Goal: Task Accomplishment & Management: Use online tool/utility

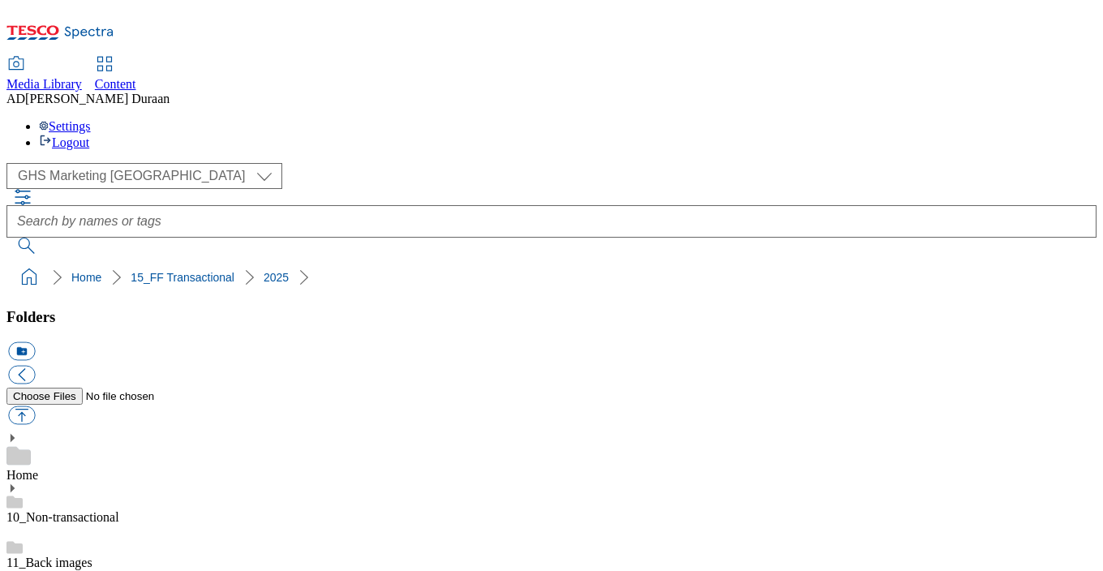
select select "flare-ghs-mktg"
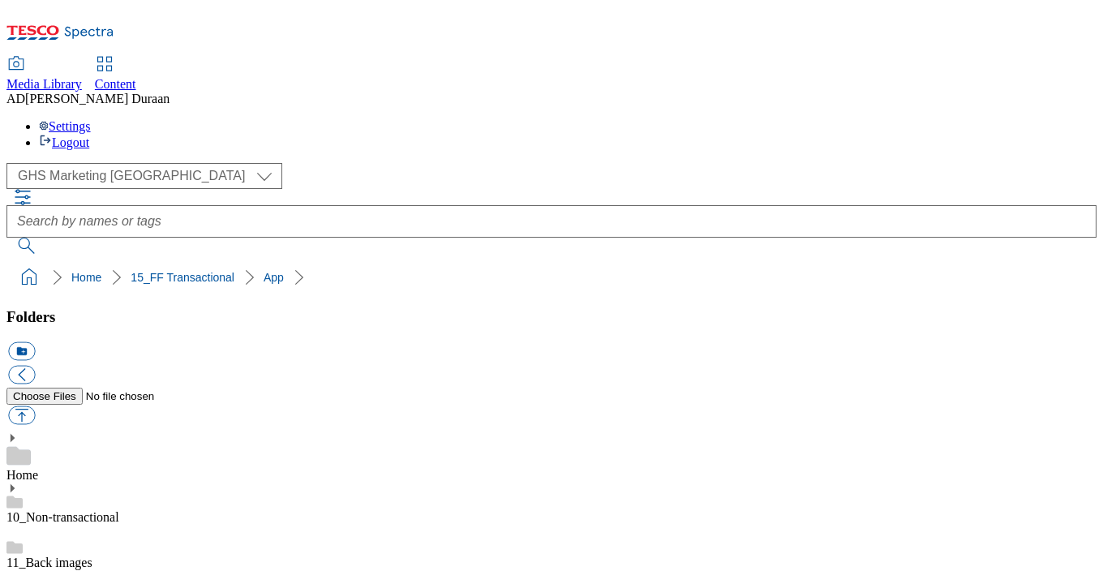
scroll to position [0, 0]
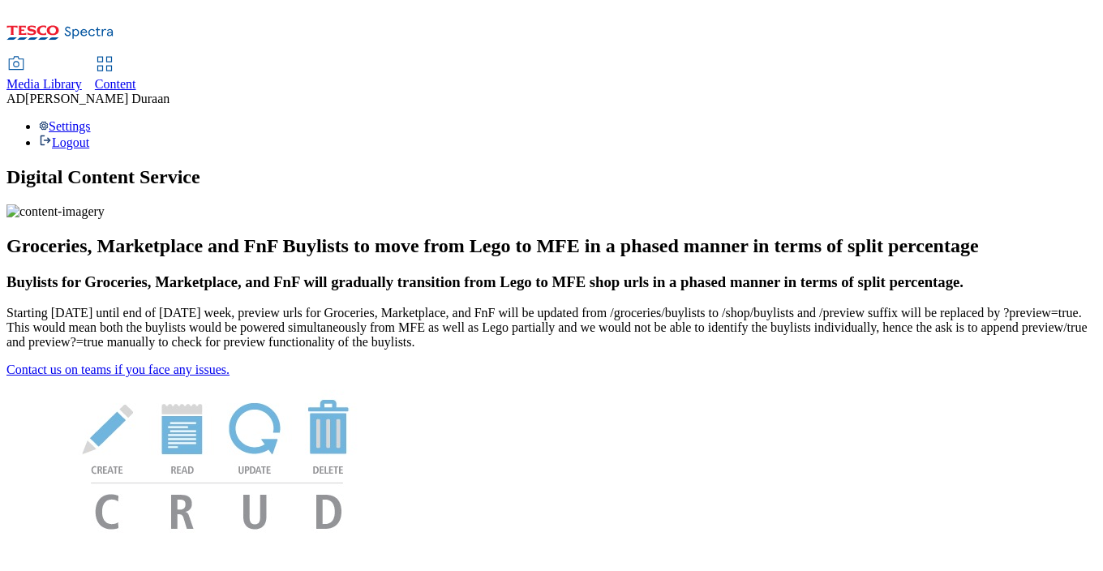
click at [136, 77] on span "Content" at bounding box center [115, 84] width 41 height 14
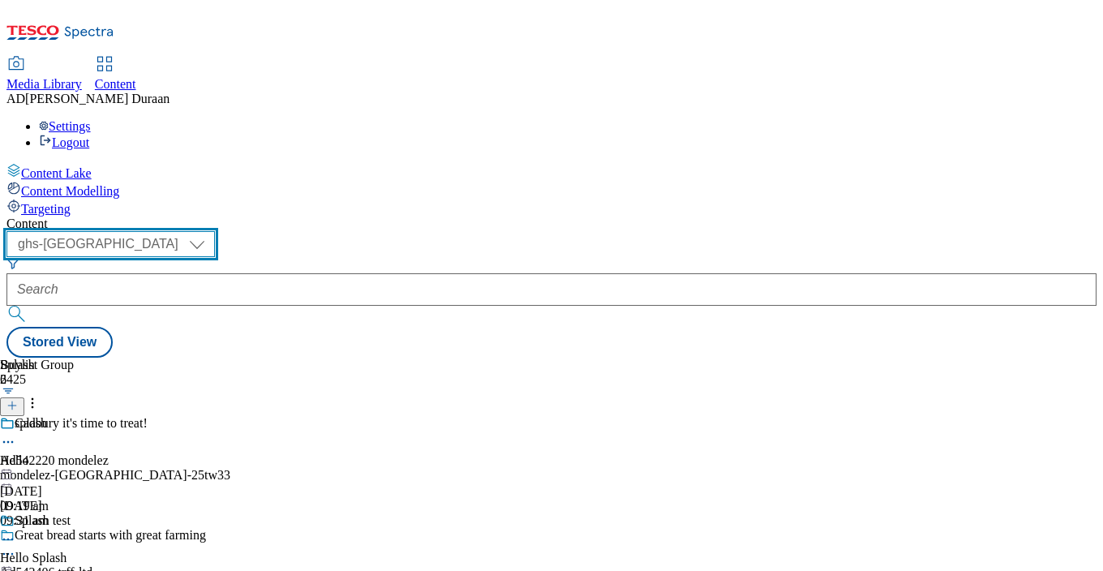
click at [215, 231] on select "ghs-roi ghs-[GEOGRAPHIC_DATA]" at bounding box center [110, 244] width 208 height 26
select select "ghs-roi"
click at [211, 231] on select "ghs-roi ghs-[GEOGRAPHIC_DATA]" at bounding box center [110, 244] width 208 height 26
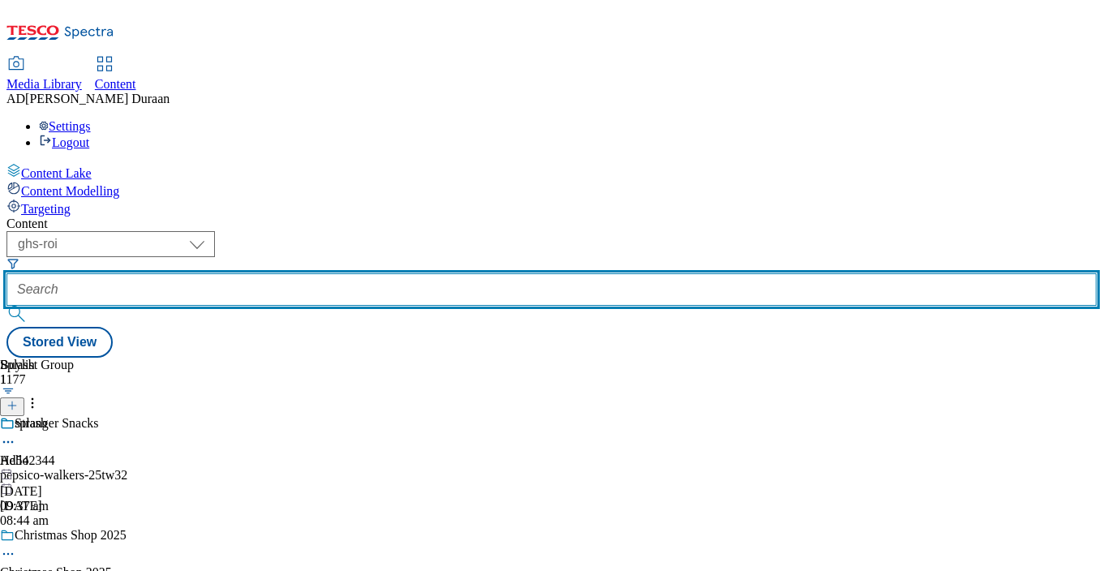
click at [380, 273] on input "text" at bounding box center [551, 289] width 1090 height 32
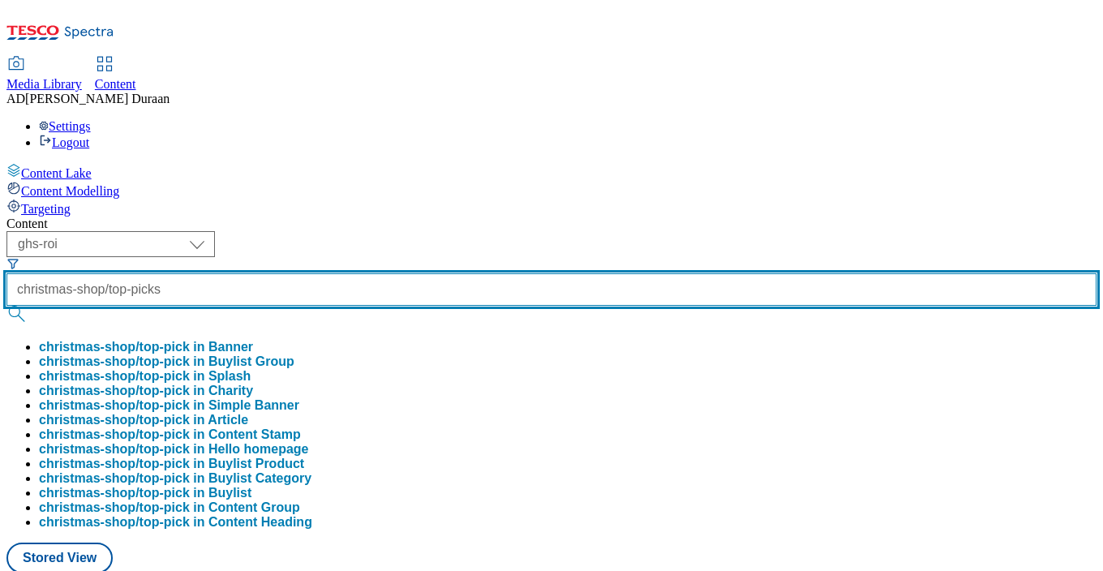
scroll to position [0, 15]
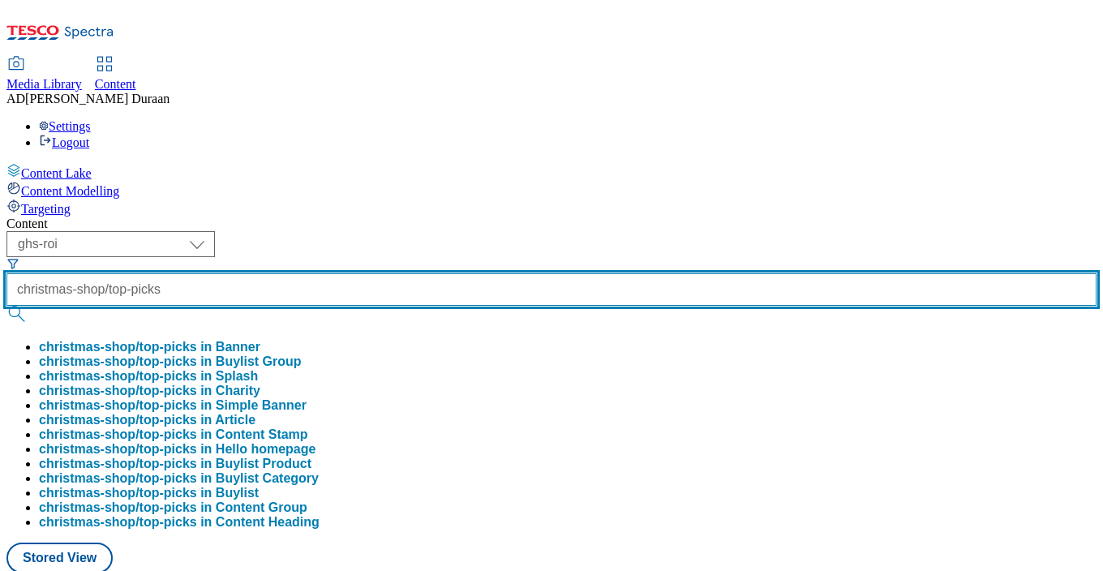
click at [6, 306] on button "submit" at bounding box center [17, 314] width 23 height 16
click at [430, 273] on input "christmas-shop/top-picks" at bounding box center [551, 289] width 1090 height 32
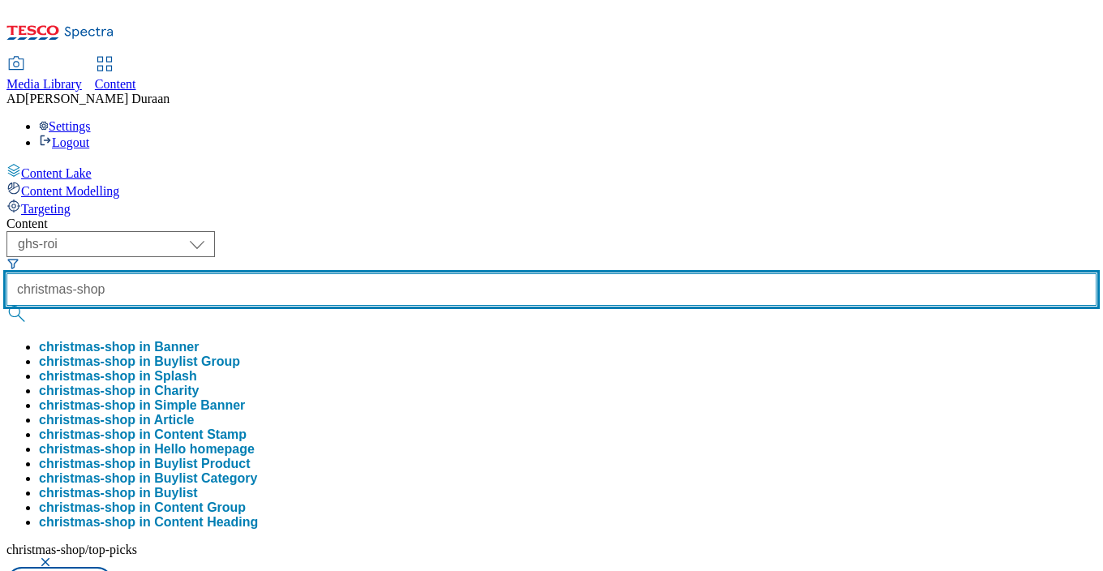
type input "christmas-shop"
click at [6, 306] on button "submit" at bounding box center [17, 314] width 23 height 16
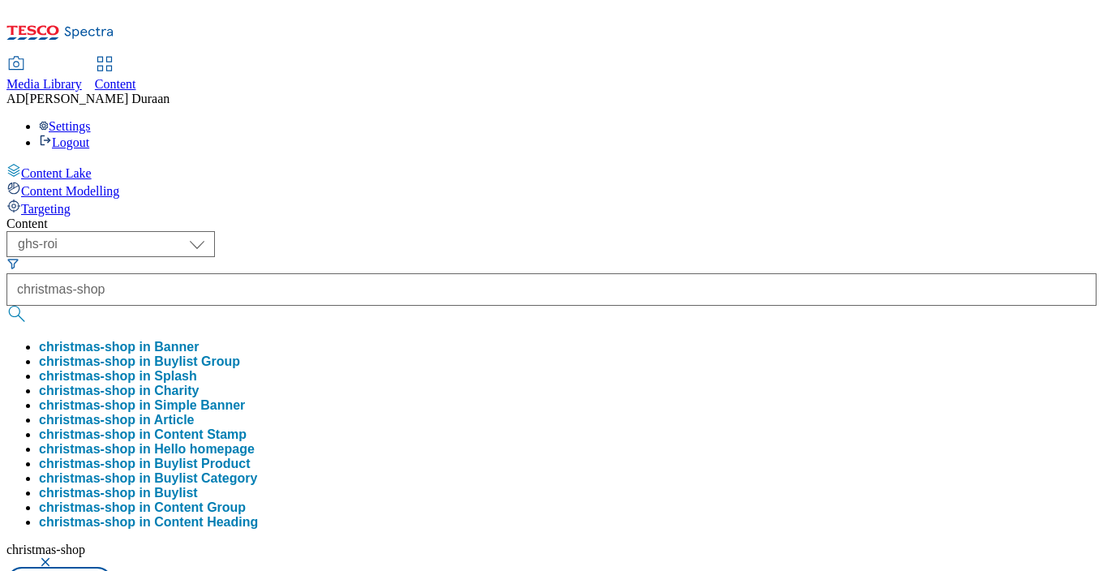
drag, startPoint x: 591, startPoint y: 59, endPoint x: 585, endPoint y: 77, distance: 19.0
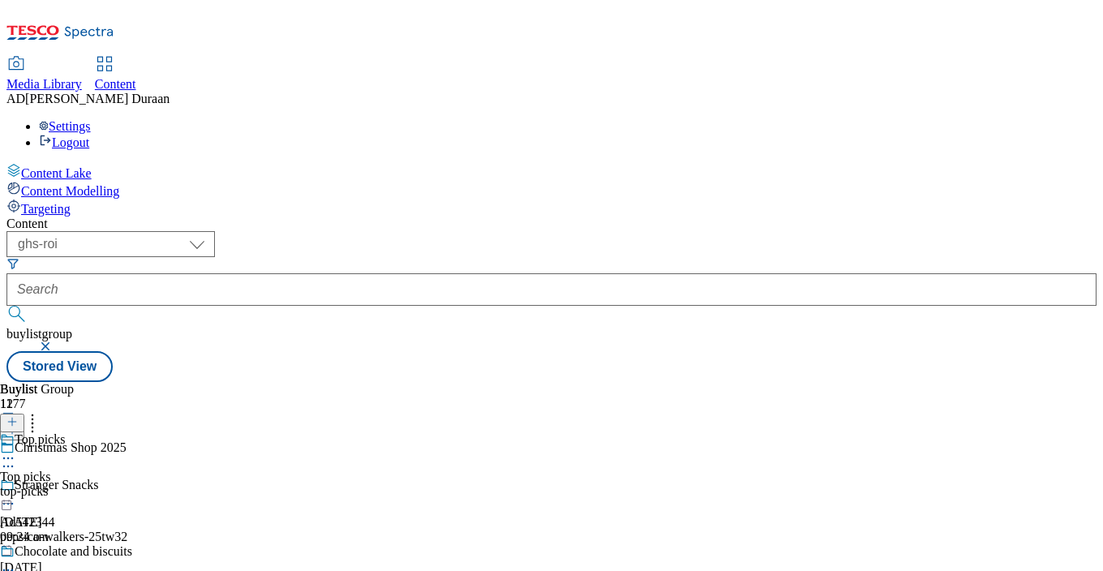
click at [153, 484] on div "top-picks" at bounding box center [76, 491] width 153 height 15
click at [88, 484] on div "top-picks" at bounding box center [44, 491] width 88 height 15
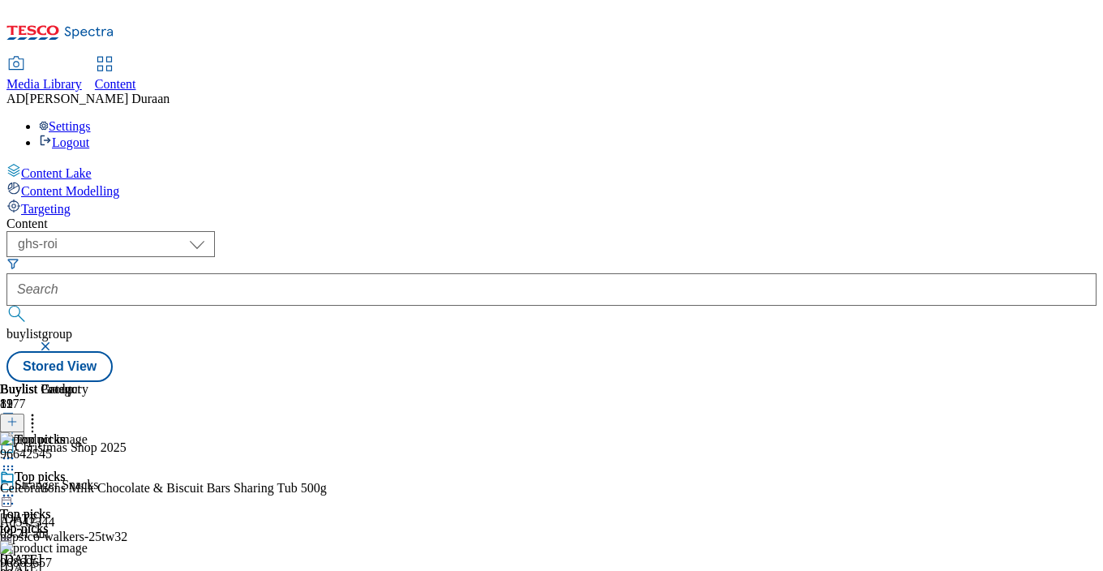
click at [16, 487] on icon at bounding box center [8, 495] width 16 height 16
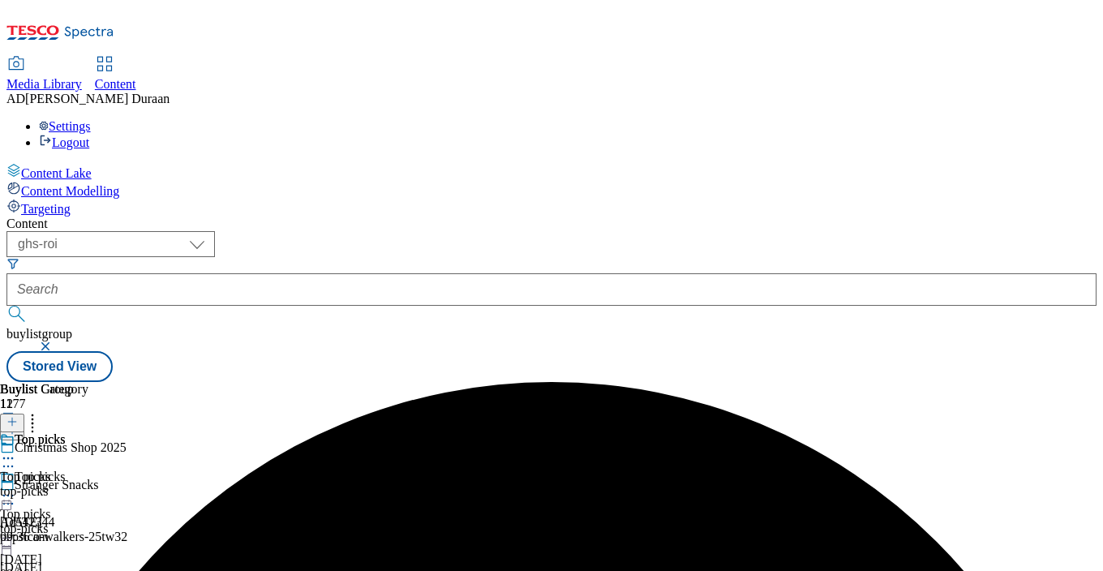
click at [16, 487] on icon at bounding box center [8, 495] width 16 height 16
click at [88, 484] on div "top-picks" at bounding box center [44, 491] width 88 height 15
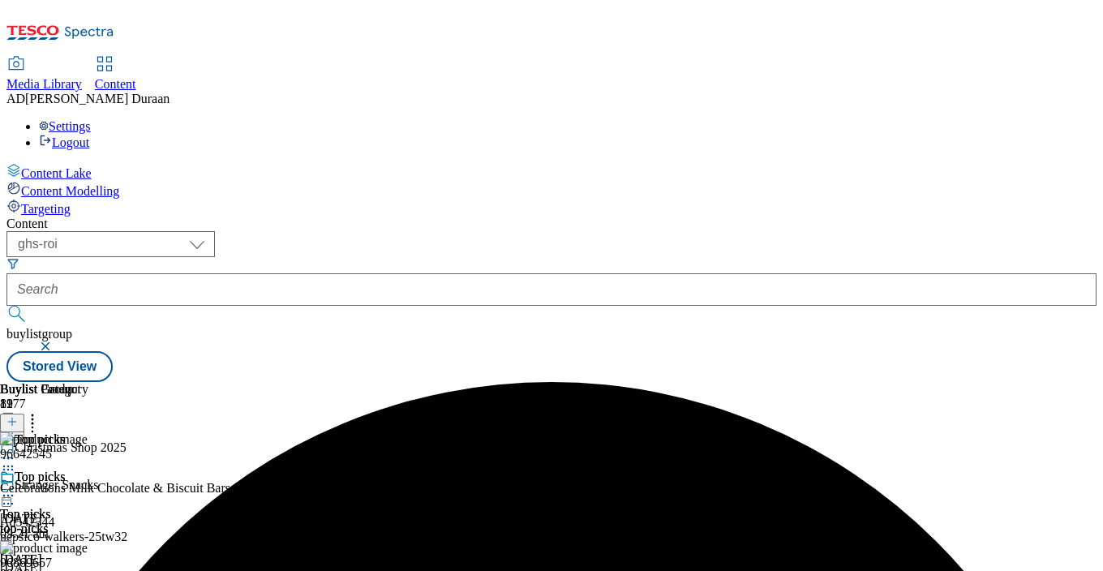
scroll to position [0, 336]
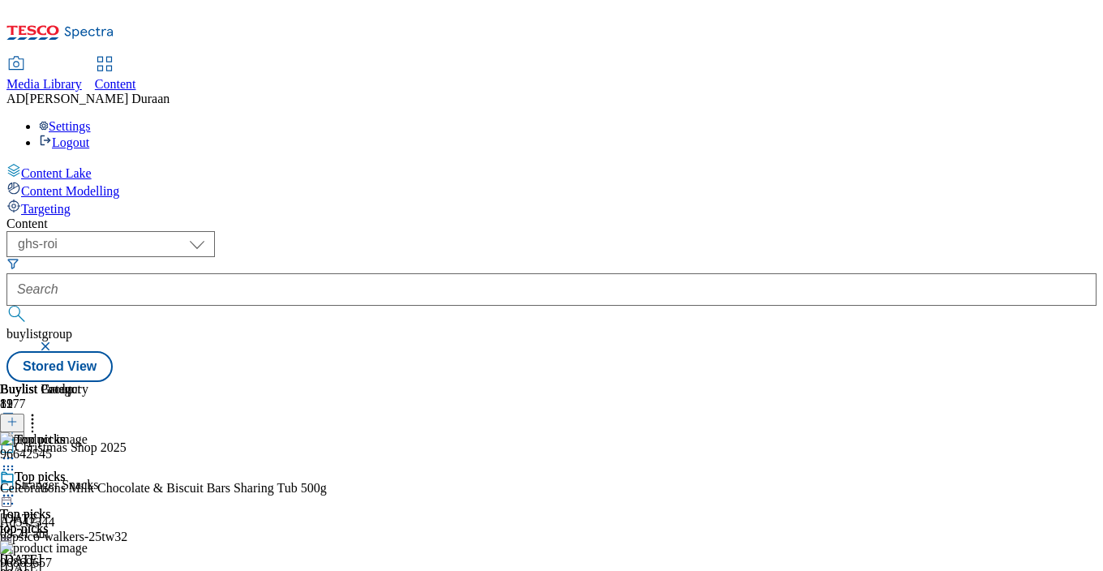
click at [41, 411] on icon at bounding box center [32, 419] width 16 height 16
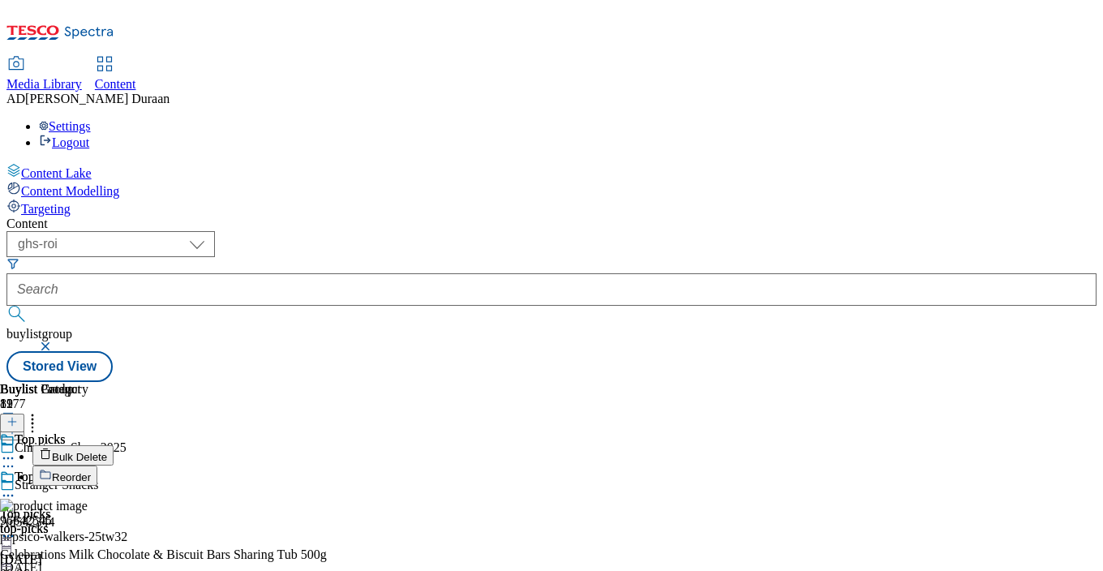
click at [107, 451] on span "Bulk Delete" at bounding box center [79, 457] width 55 height 12
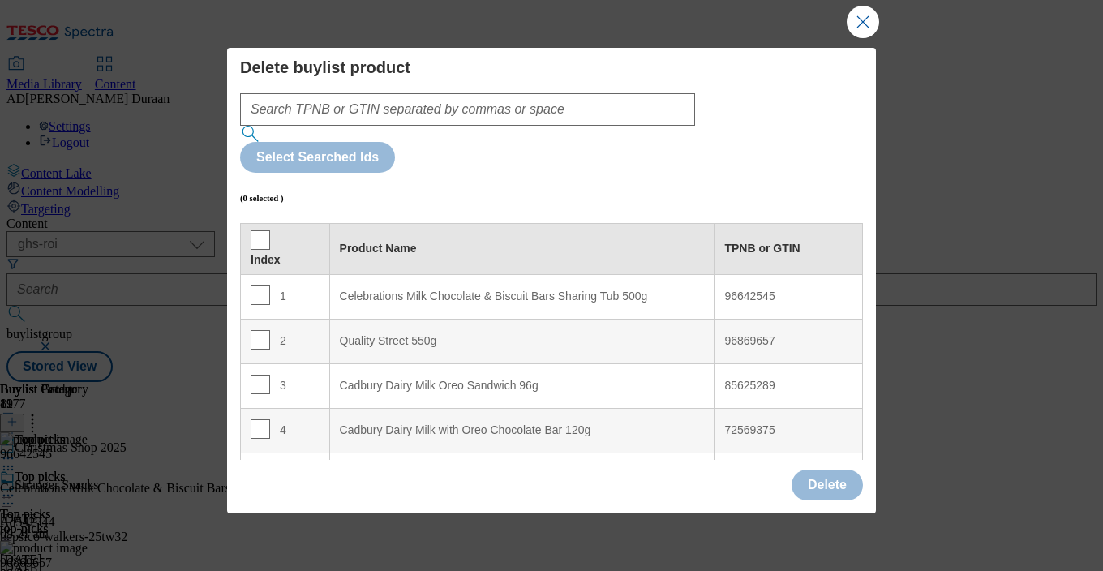
click at [271, 230] on div "Index" at bounding box center [285, 248] width 69 height 37
click at [254, 230] on input "Modal" at bounding box center [260, 239] width 19 height 19
checkbox input "true"
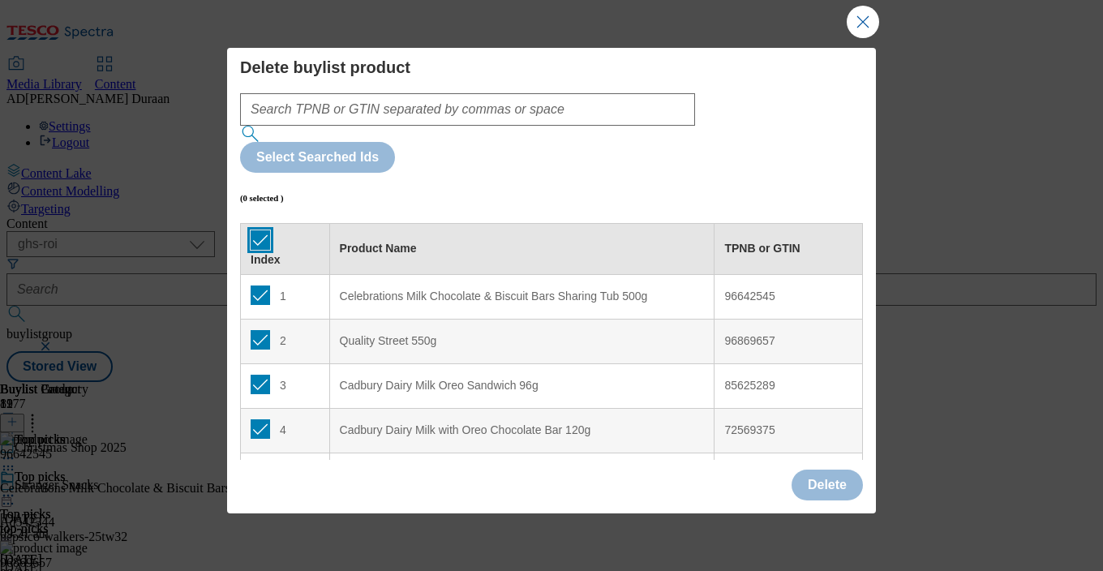
checkbox input "true"
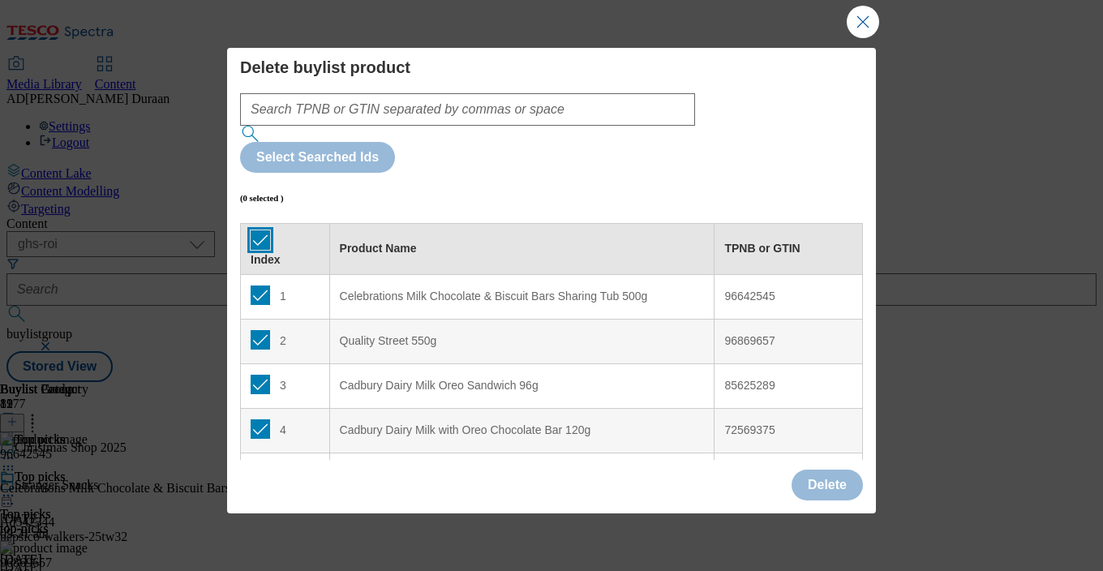
checkbox input "true"
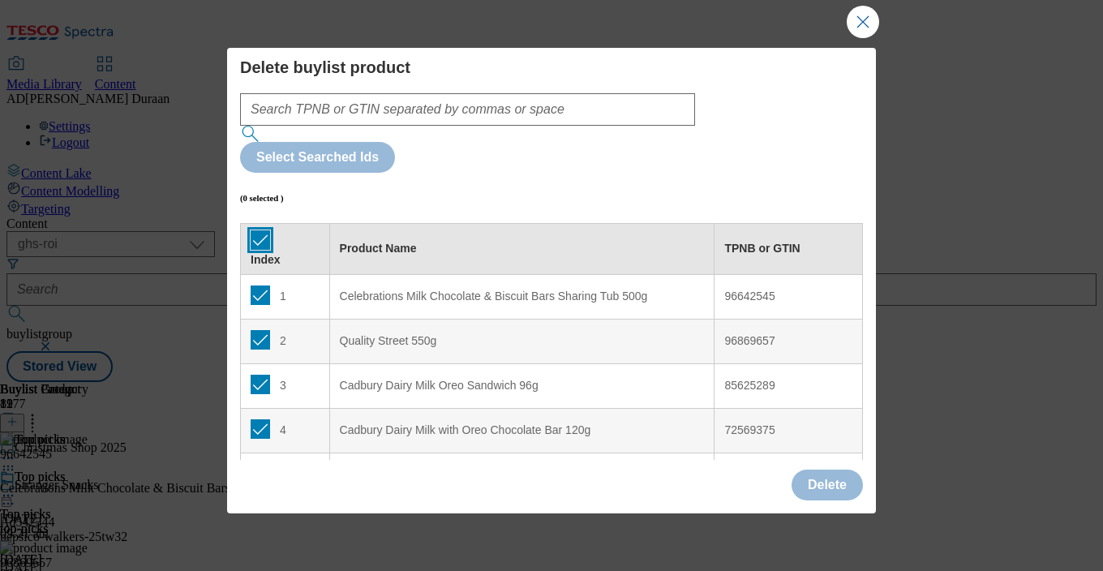
checkbox input "true"
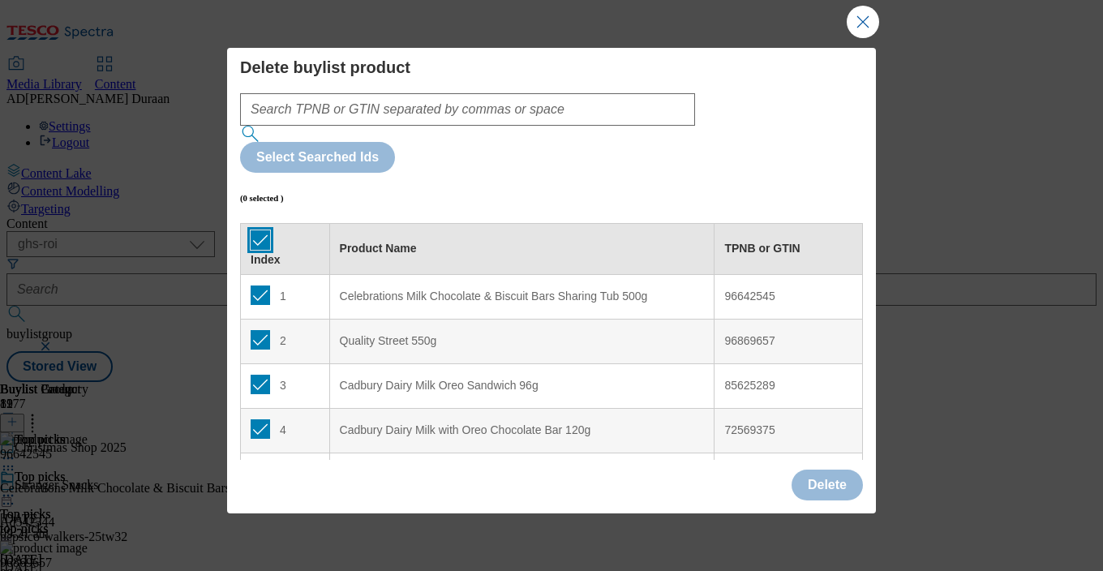
checkbox input "true"
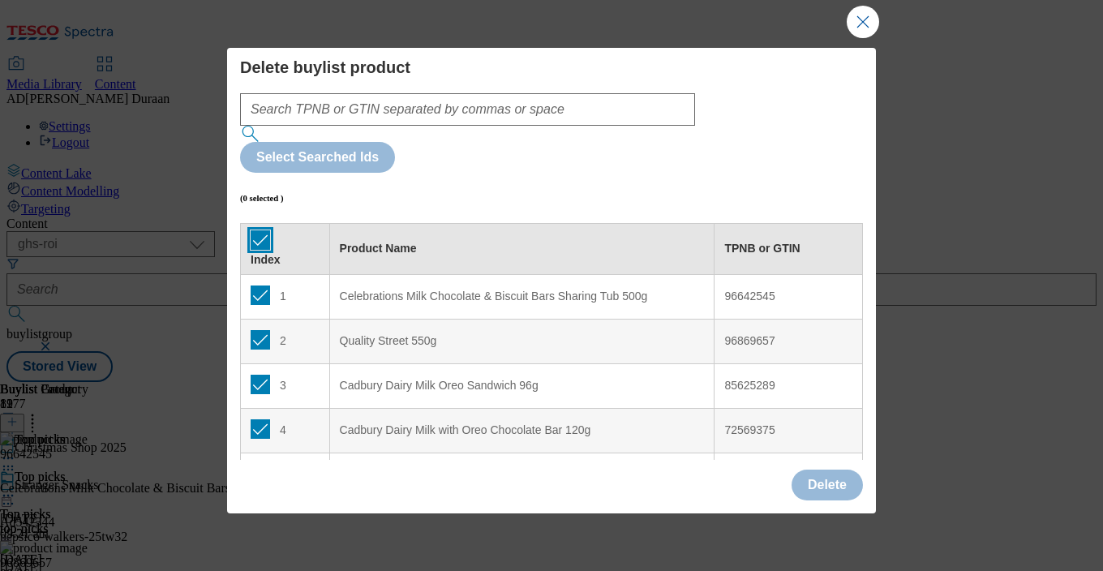
checkbox input "true"
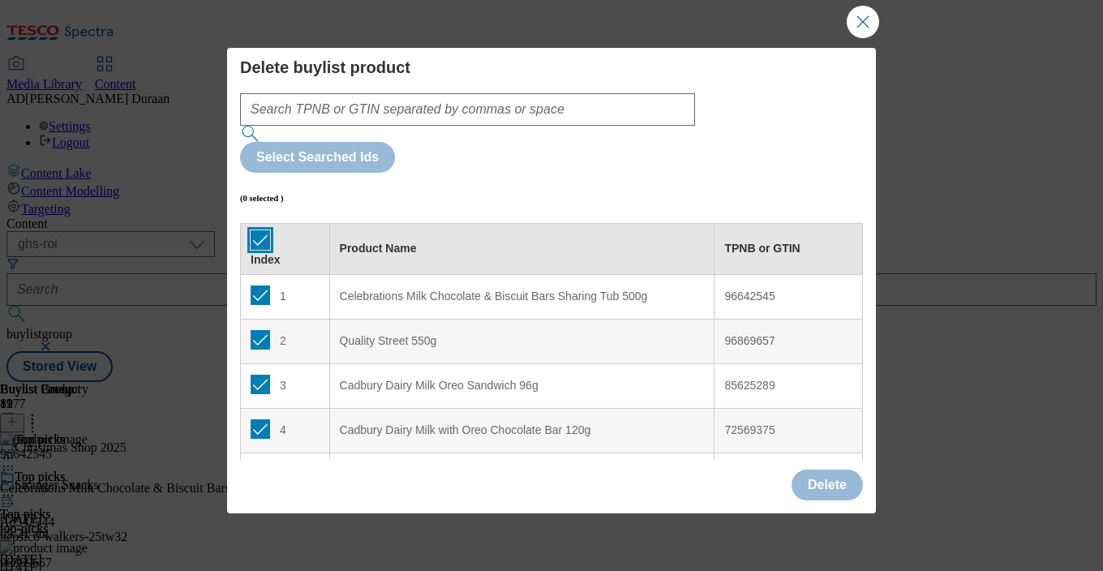
checkbox input "true"
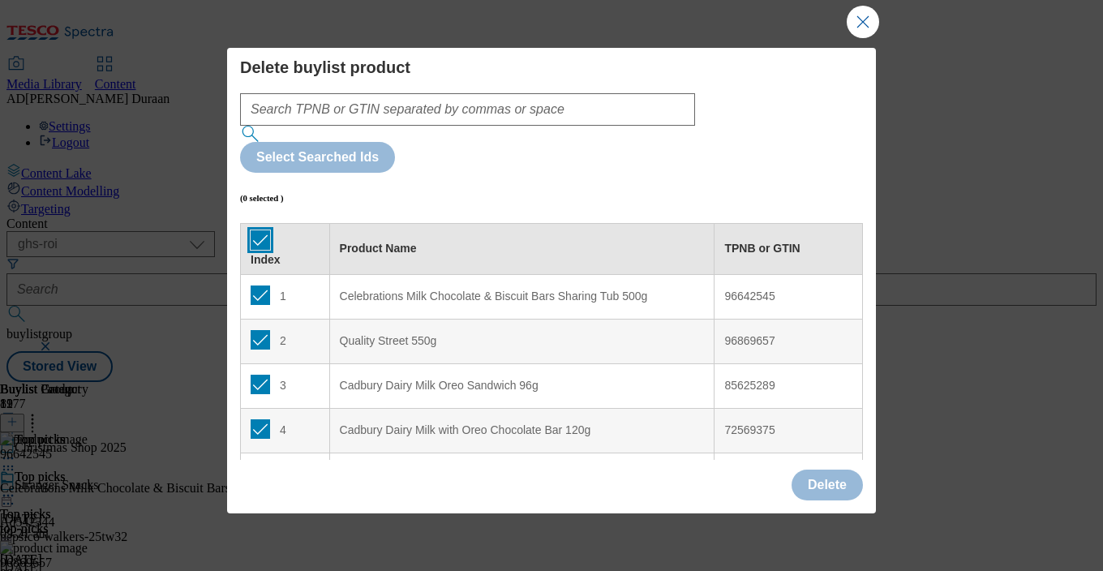
checkbox input "true"
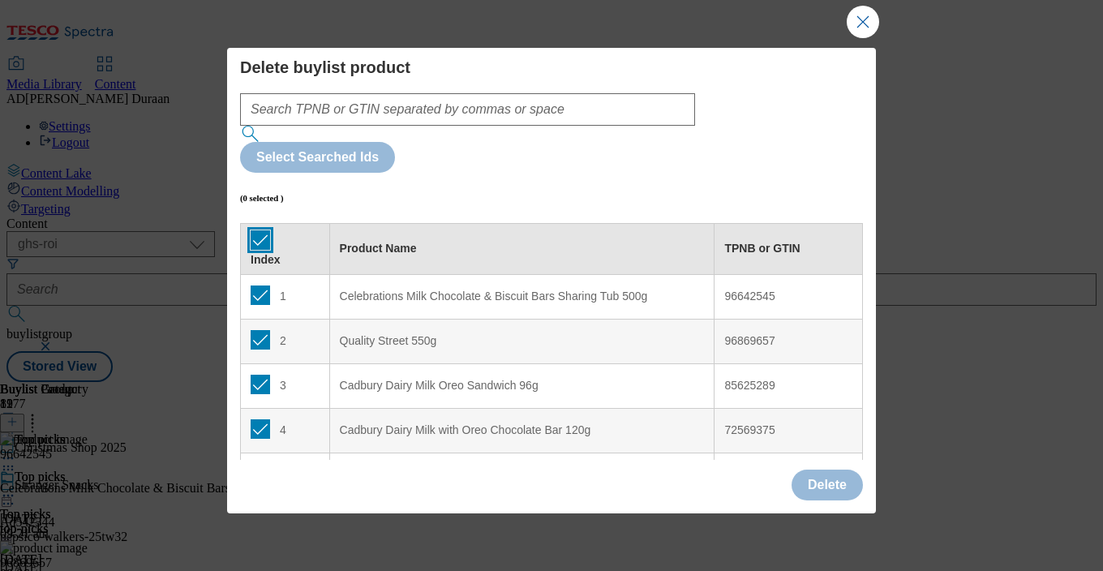
checkbox input "true"
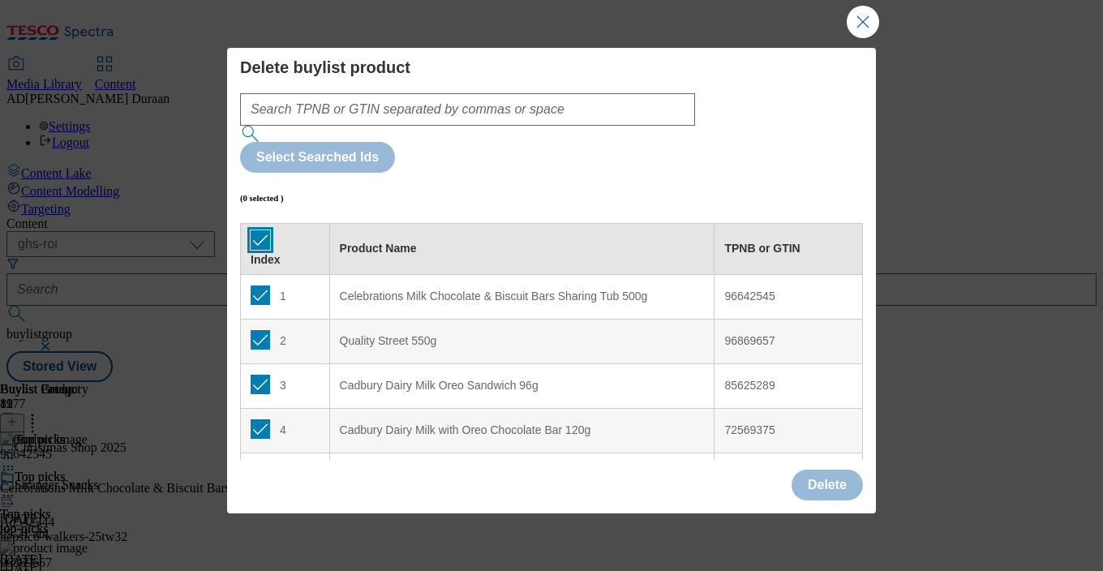
checkbox input "true"
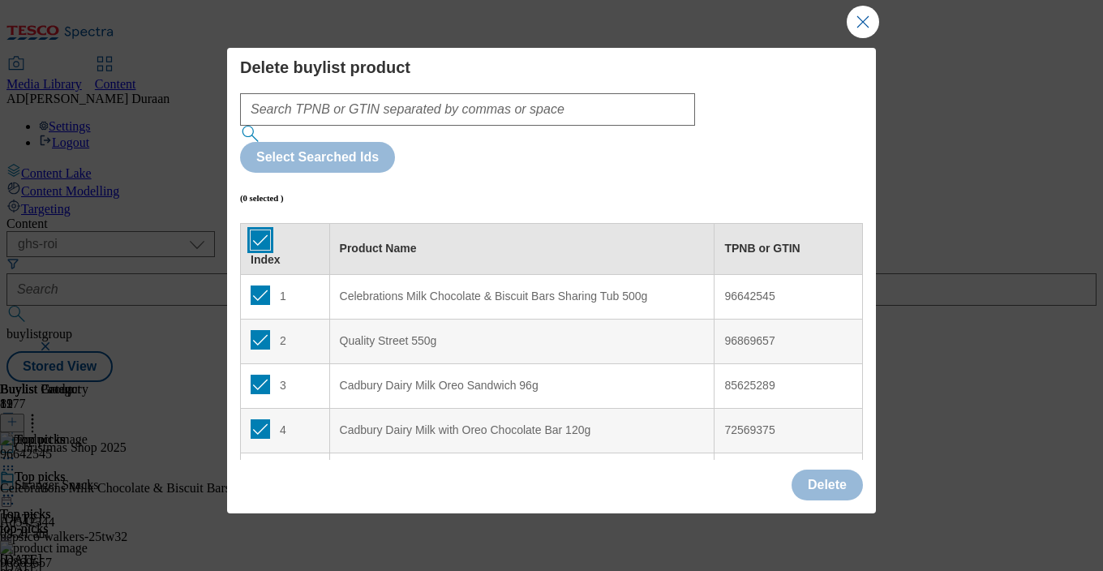
checkbox input "true"
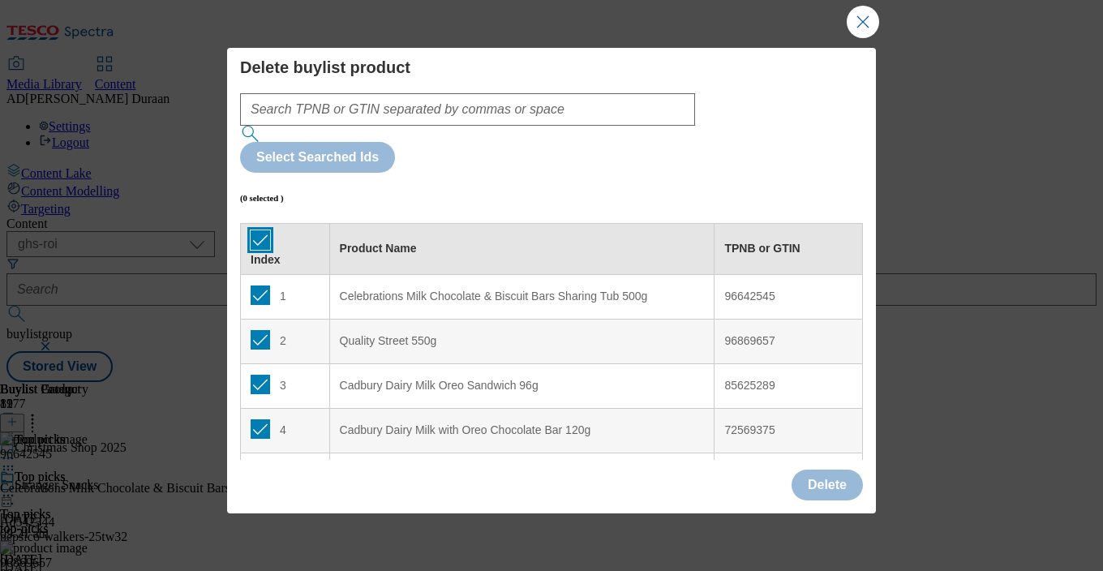
checkbox input "true"
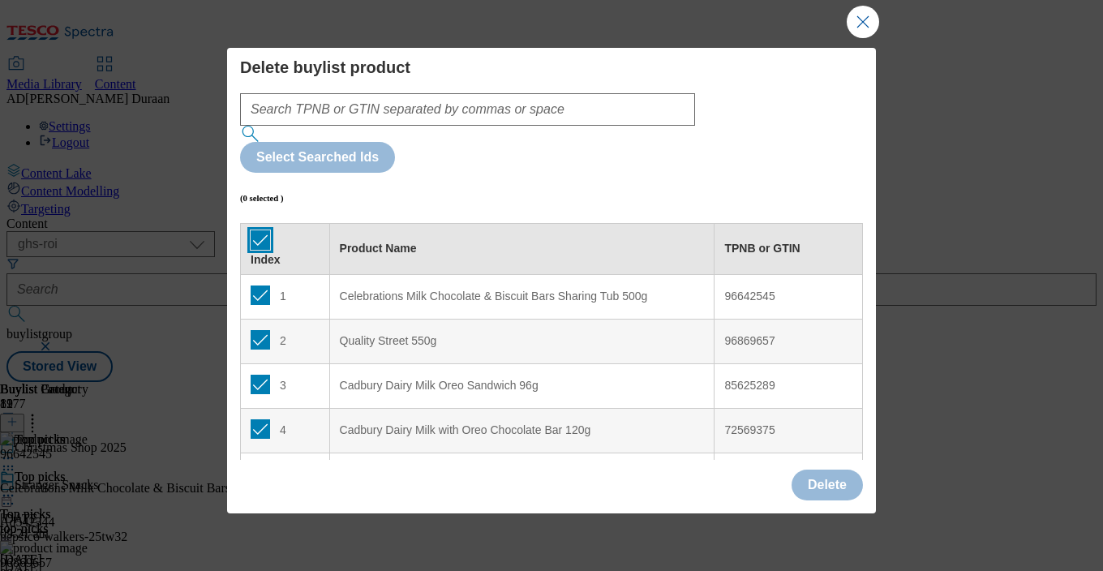
checkbox input "true"
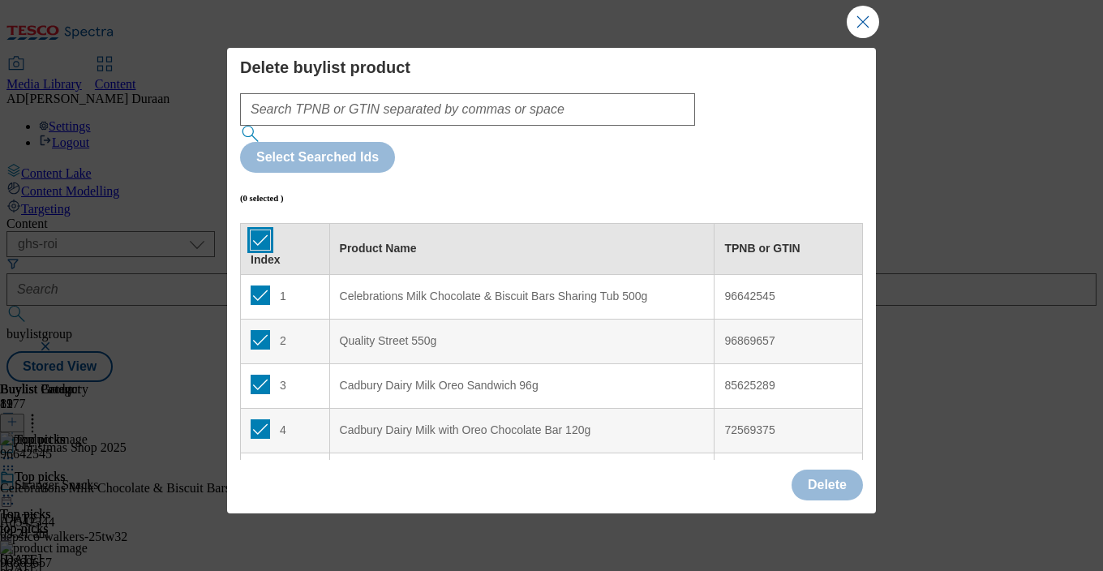
checkbox input "true"
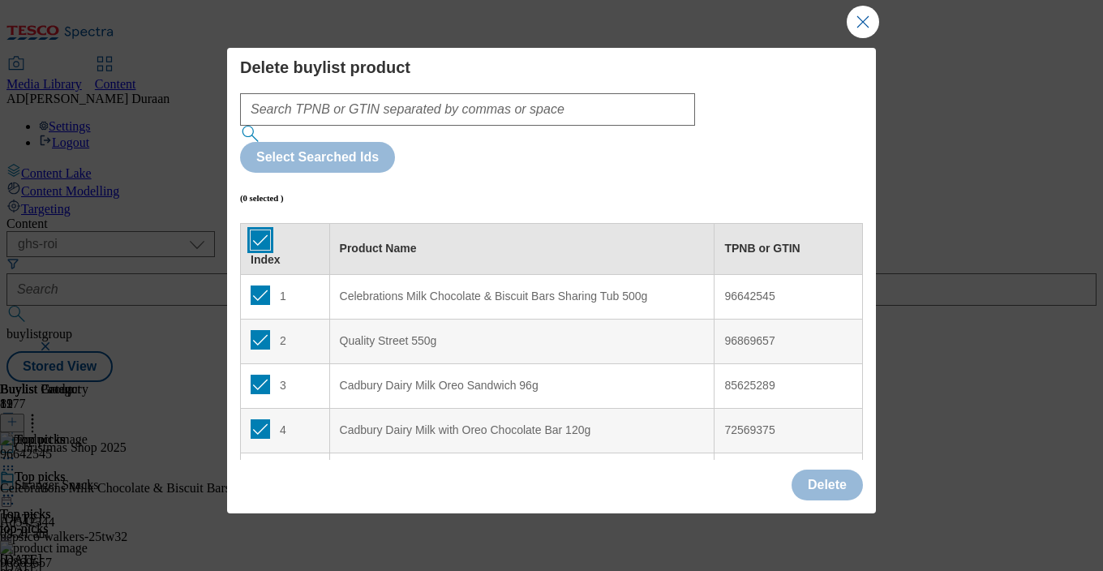
checkbox input "true"
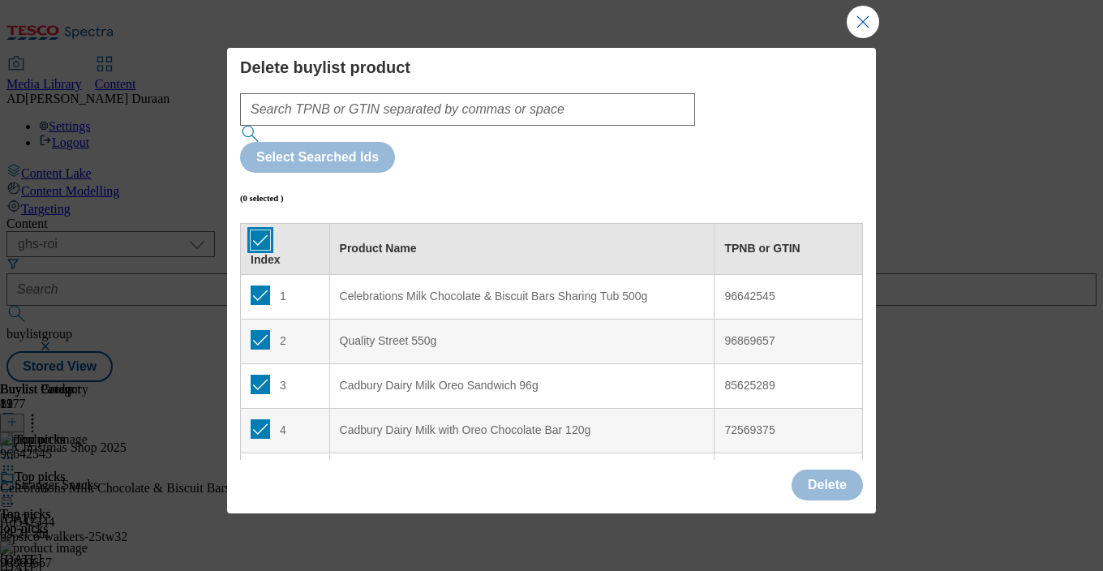
checkbox input "true"
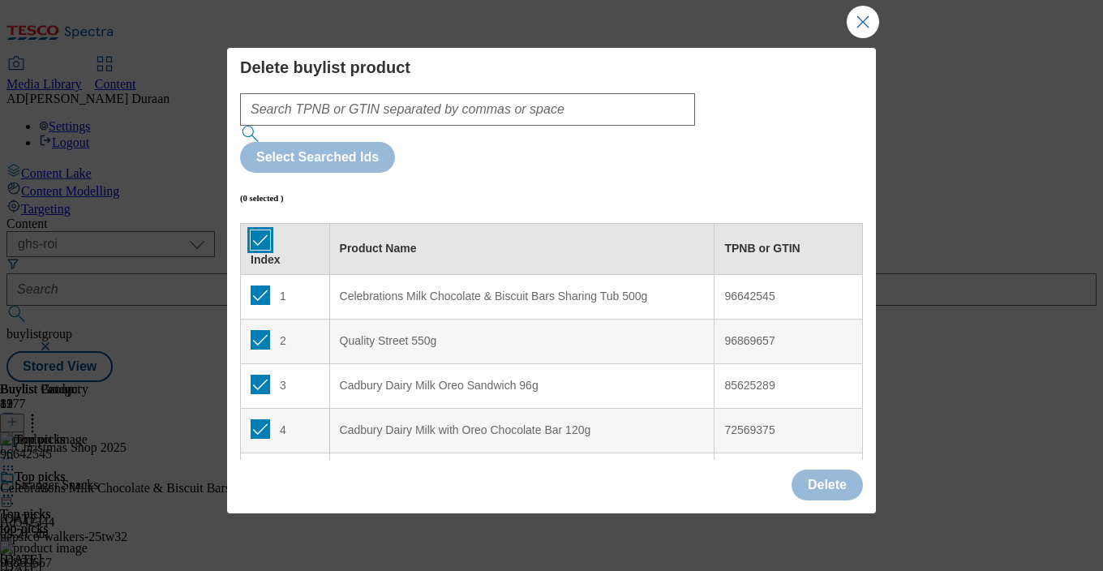
checkbox input "true"
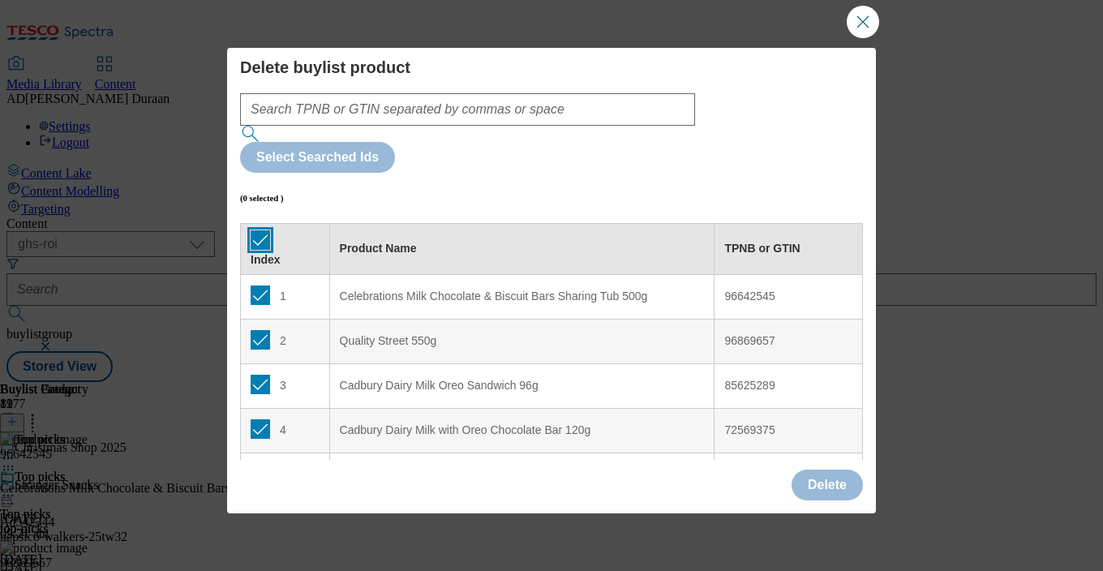
checkbox input "true"
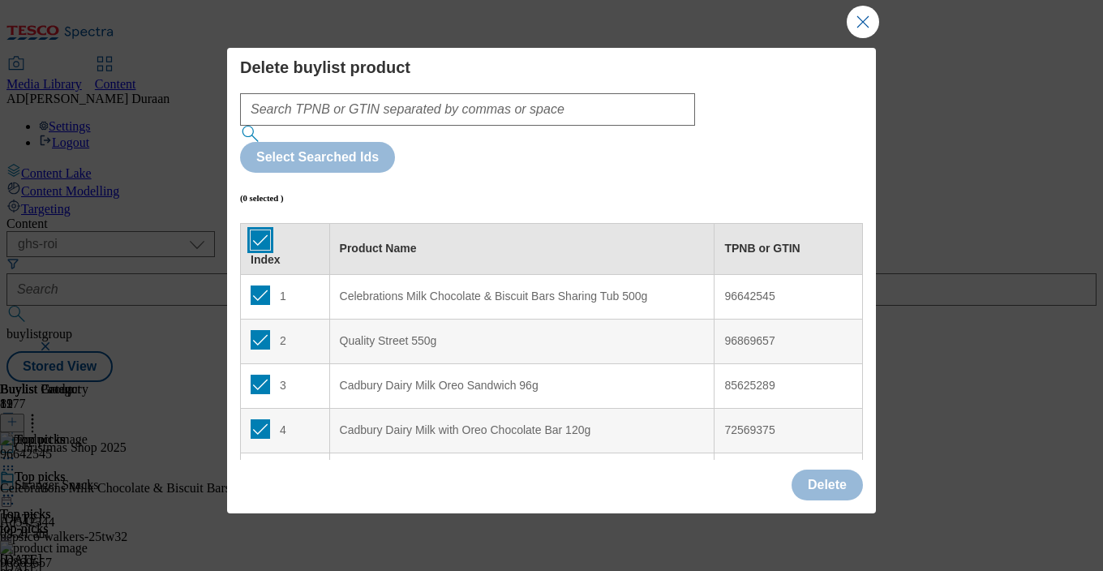
checkbox input "true"
click at [837, 479] on button "Delete" at bounding box center [826, 484] width 71 height 31
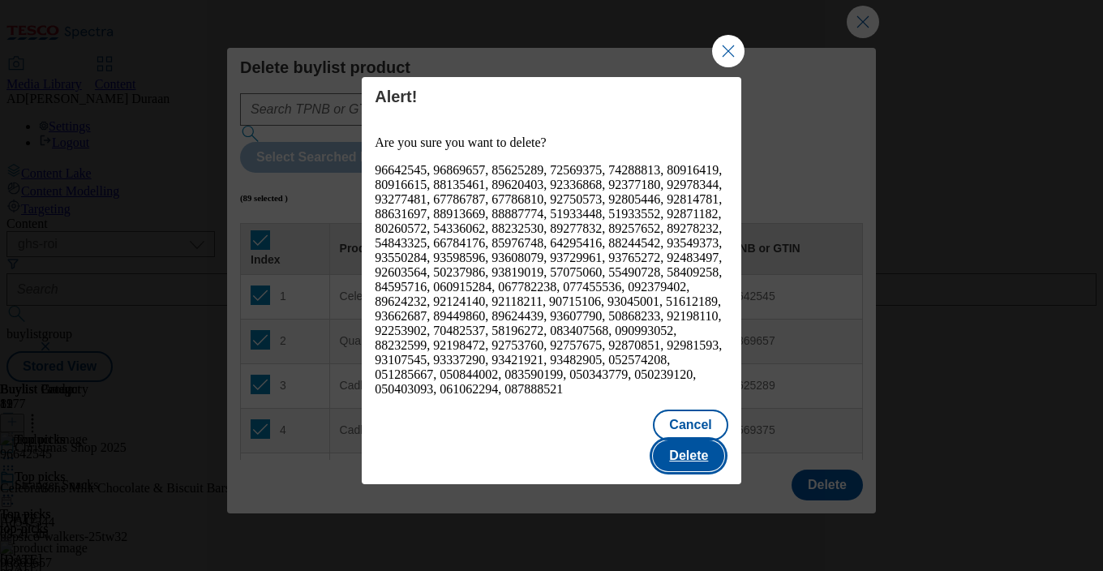
click at [692, 440] on button "Delete" at bounding box center [688, 455] width 71 height 31
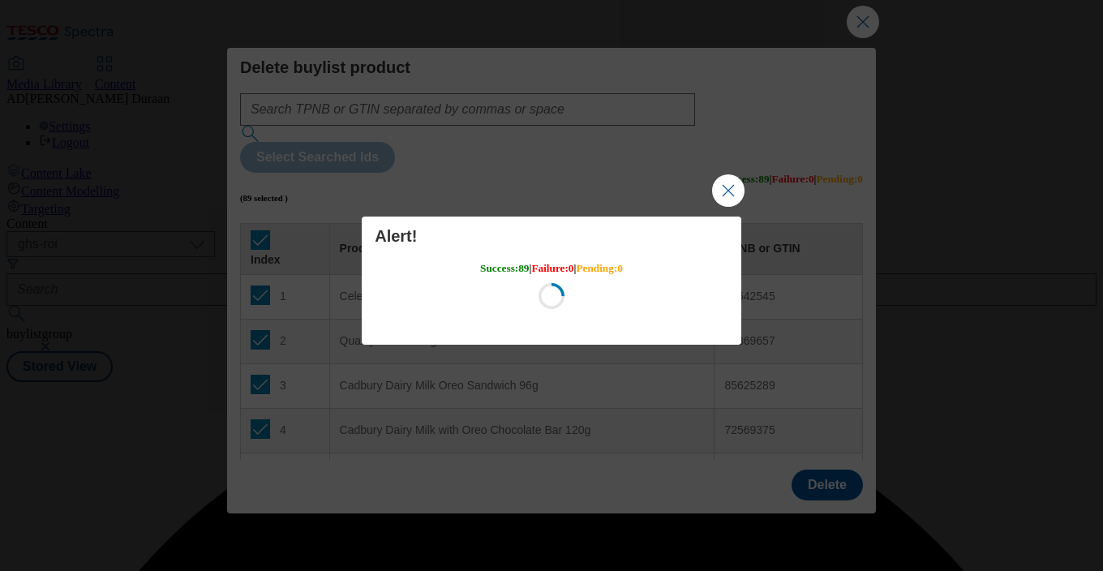
scroll to position [0, 0]
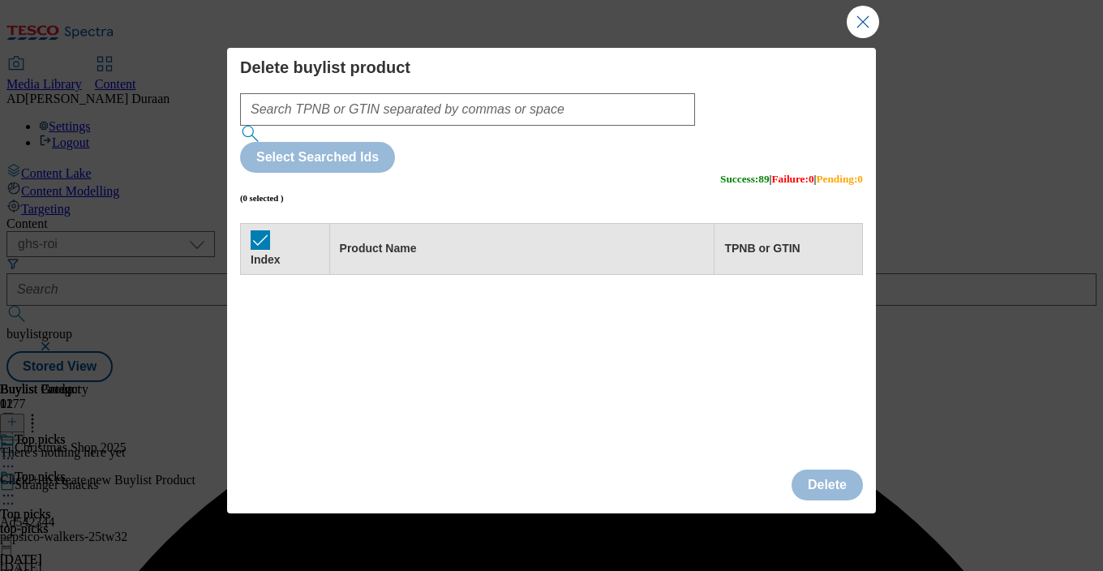
drag, startPoint x: 1073, startPoint y: 39, endPoint x: 950, endPoint y: 42, distance: 123.3
click at [863, 21] on button "Close Modal" at bounding box center [862, 22] width 32 height 32
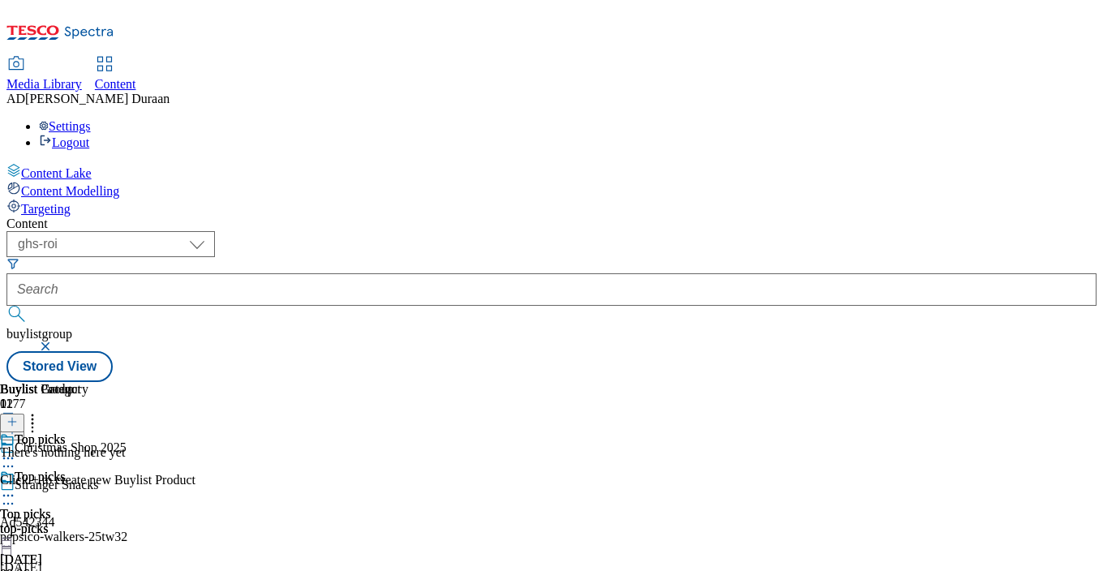
scroll to position [0, 336]
click at [18, 416] on icon at bounding box center [11, 421] width 11 height 11
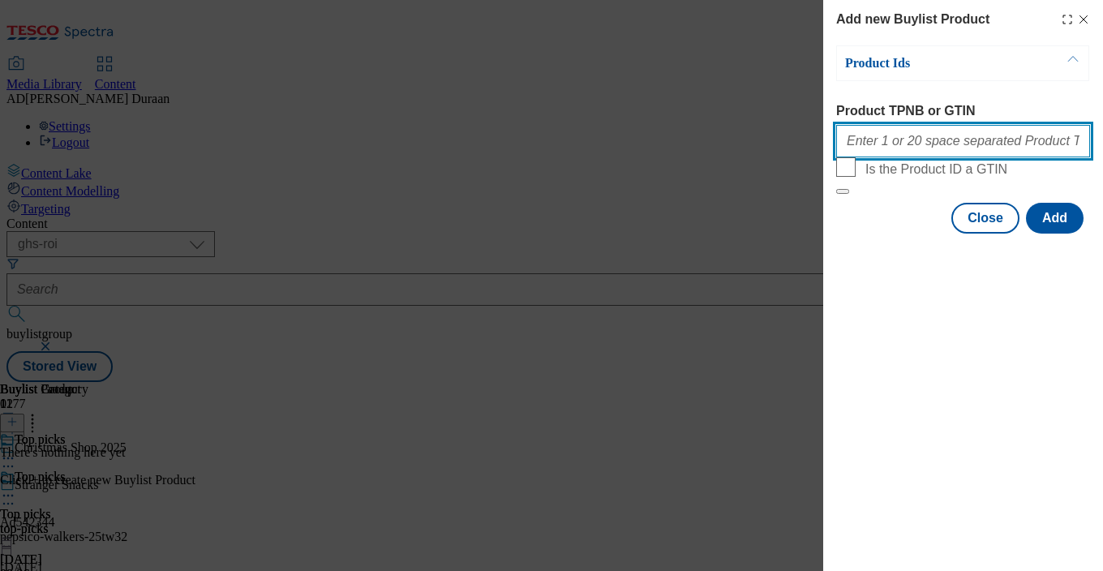
paste input "92124140 92118211 51612189 96642545 96869657"
type input "92124140 92118211 51612189 96642545 96869657"
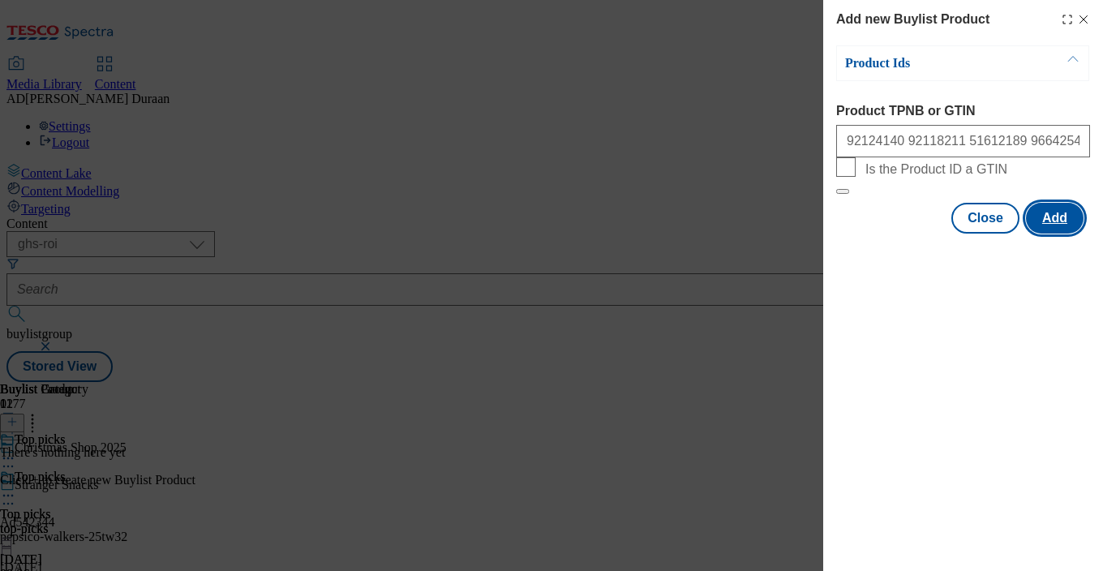
click at [1058, 233] on button "Add" at bounding box center [1055, 218] width 58 height 31
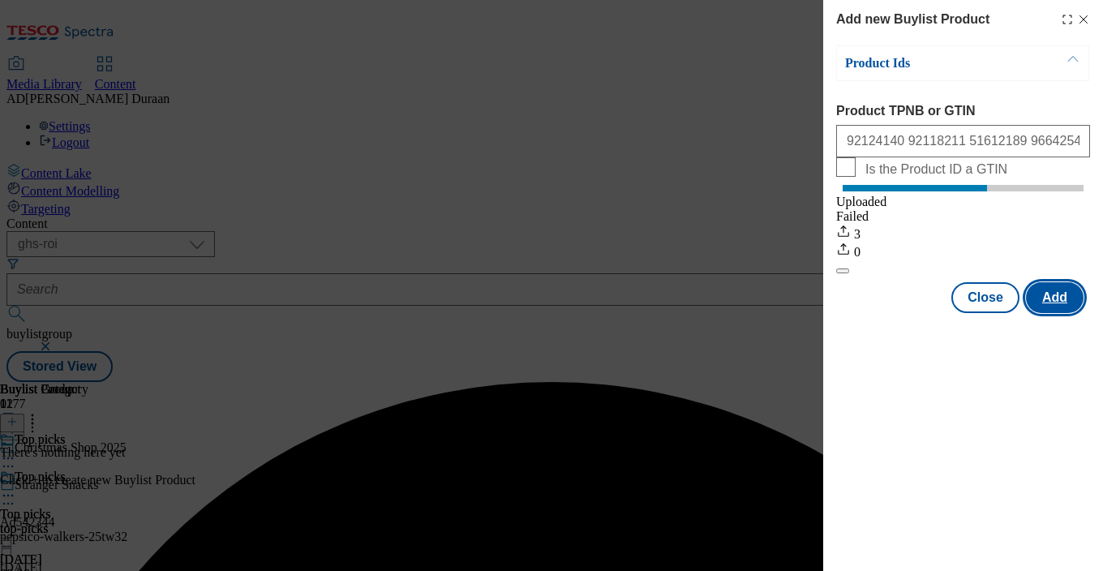
scroll to position [0, 0]
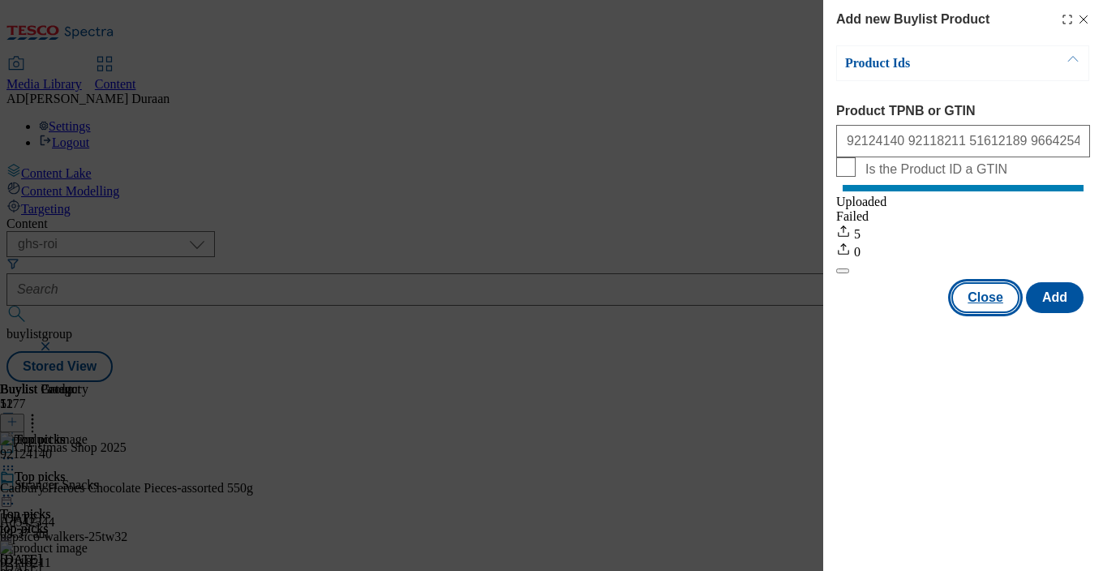
click at [982, 313] on button "Close" at bounding box center [985, 297] width 68 height 31
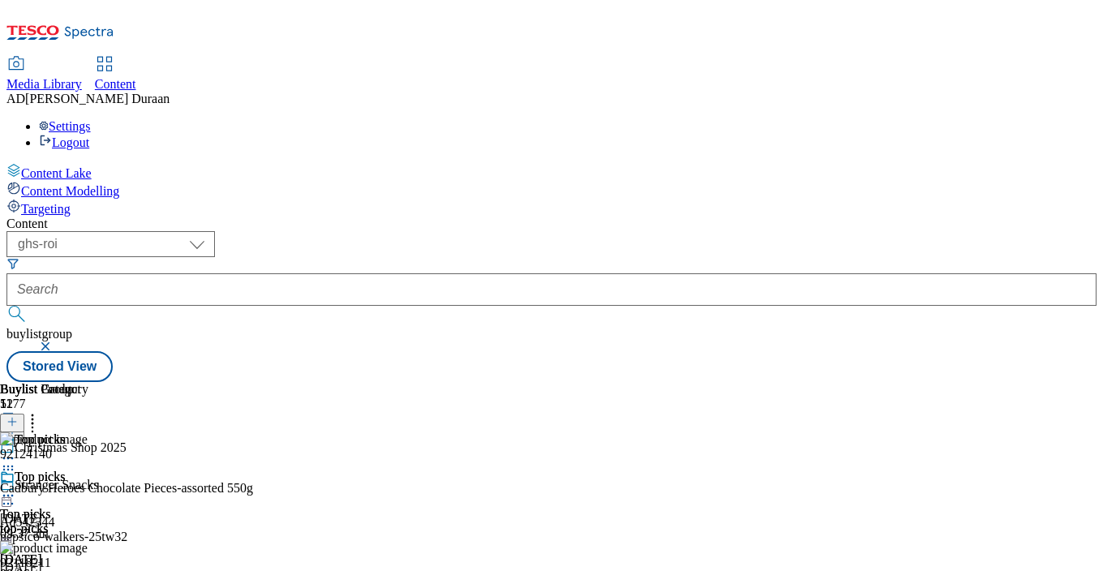
click at [16, 487] on icon at bounding box center [8, 495] width 16 height 16
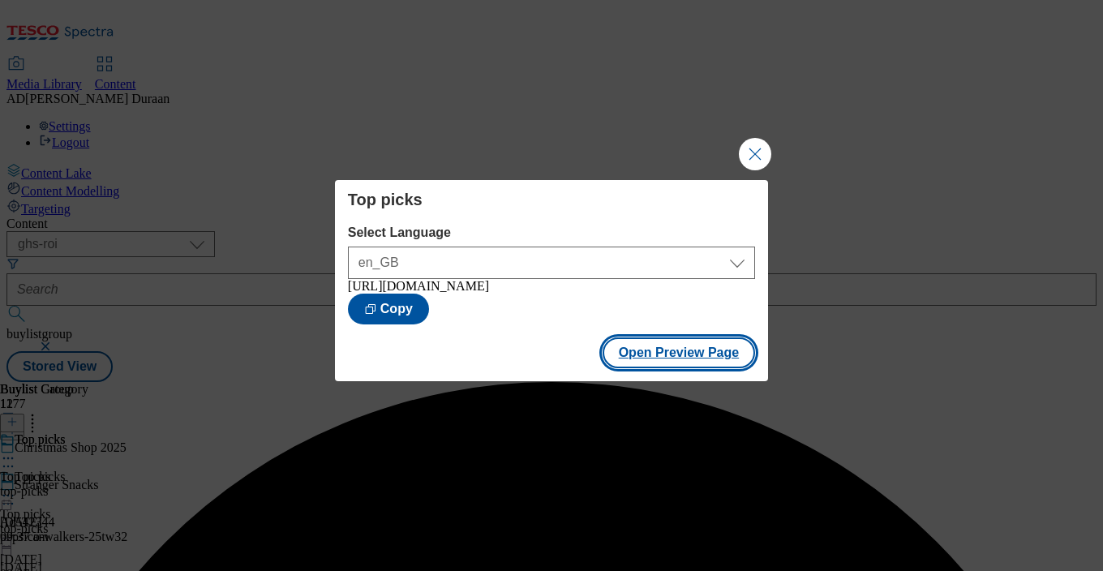
click at [703, 362] on button "Open Preview Page" at bounding box center [678, 352] width 153 height 31
click at [756, 147] on button "Close Modal" at bounding box center [755, 154] width 32 height 32
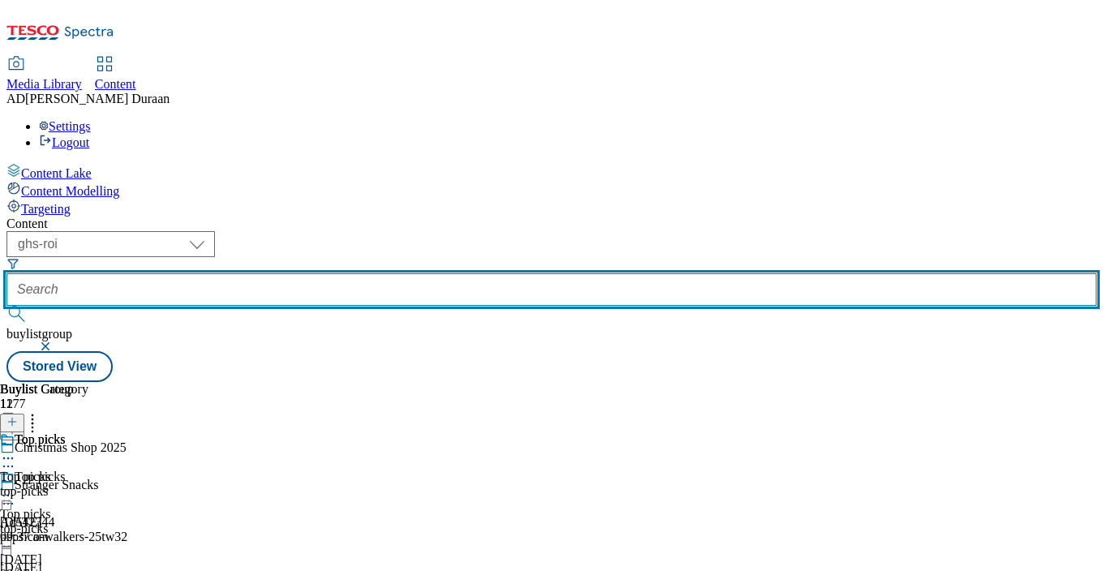
click at [437, 273] on input "text" at bounding box center [551, 289] width 1090 height 32
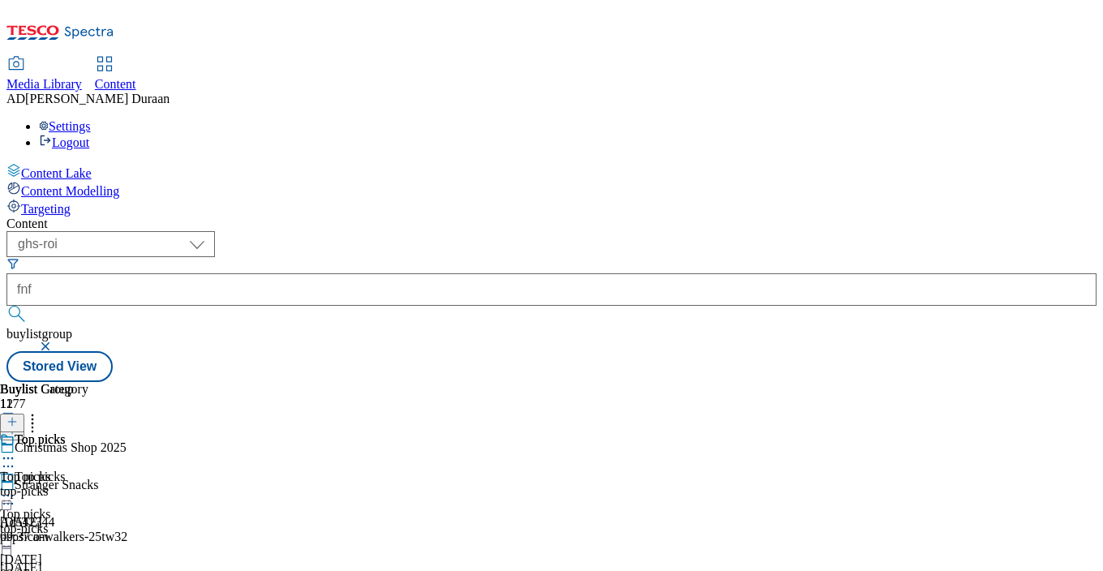
click at [16, 487] on icon at bounding box center [8, 495] width 16 height 16
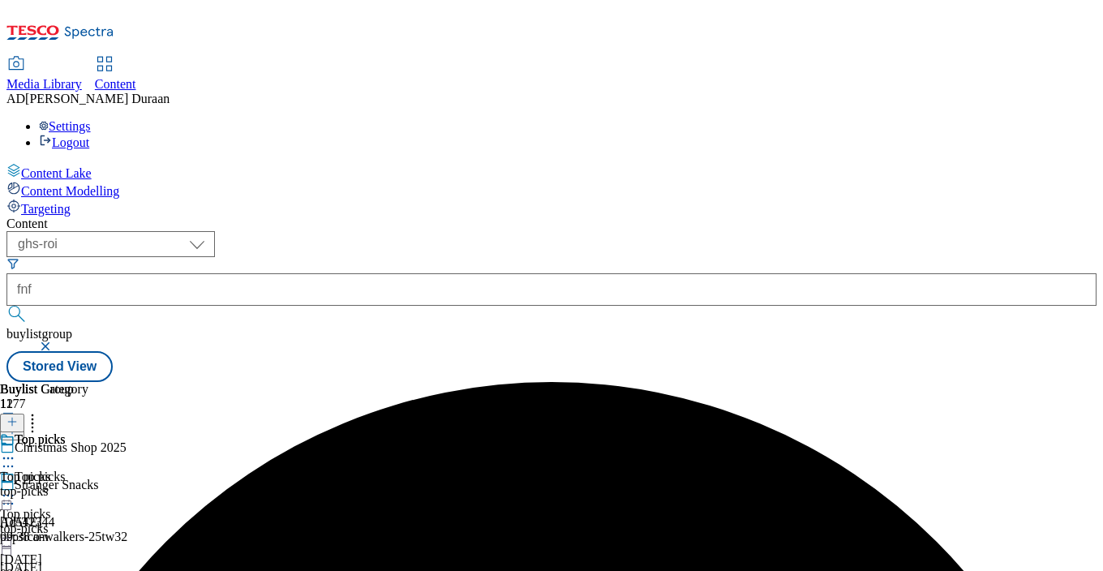
scroll to position [0, 36]
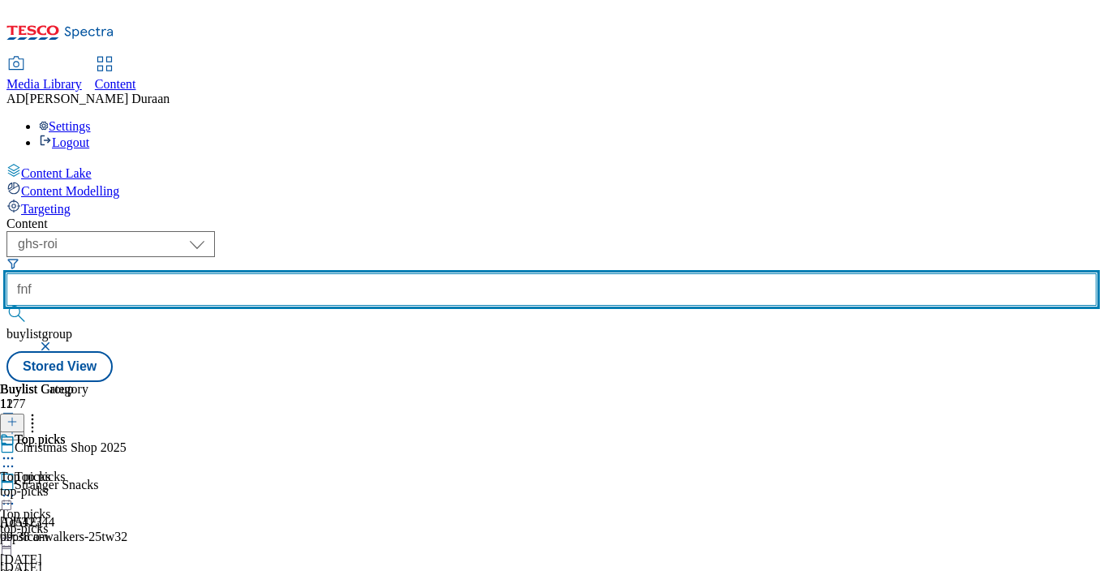
click at [401, 273] on input "fnf" at bounding box center [551, 289] width 1090 height 32
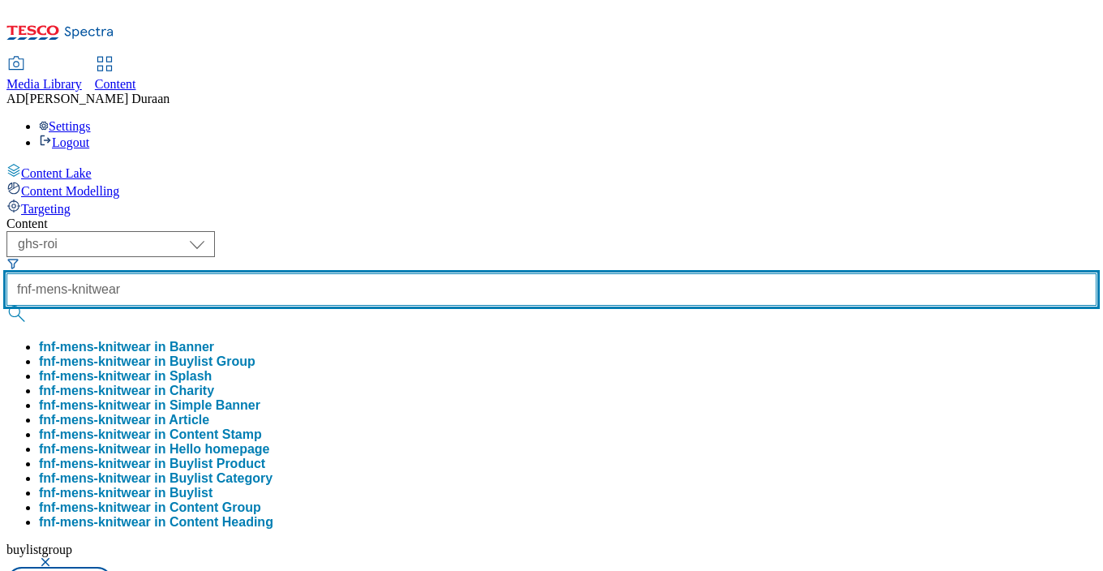
click at [6, 306] on button "submit" at bounding box center [17, 314] width 23 height 16
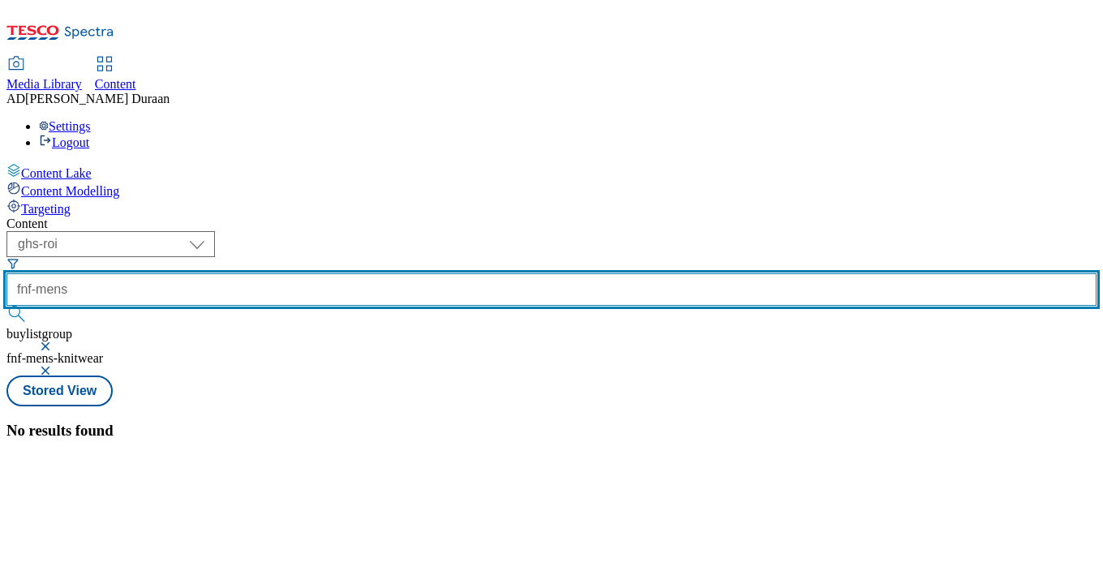
type input "fnf-mens"
click at [6, 306] on button "submit" at bounding box center [17, 314] width 23 height 16
click at [390, 273] on input "fnf-mens" at bounding box center [551, 289] width 1090 height 32
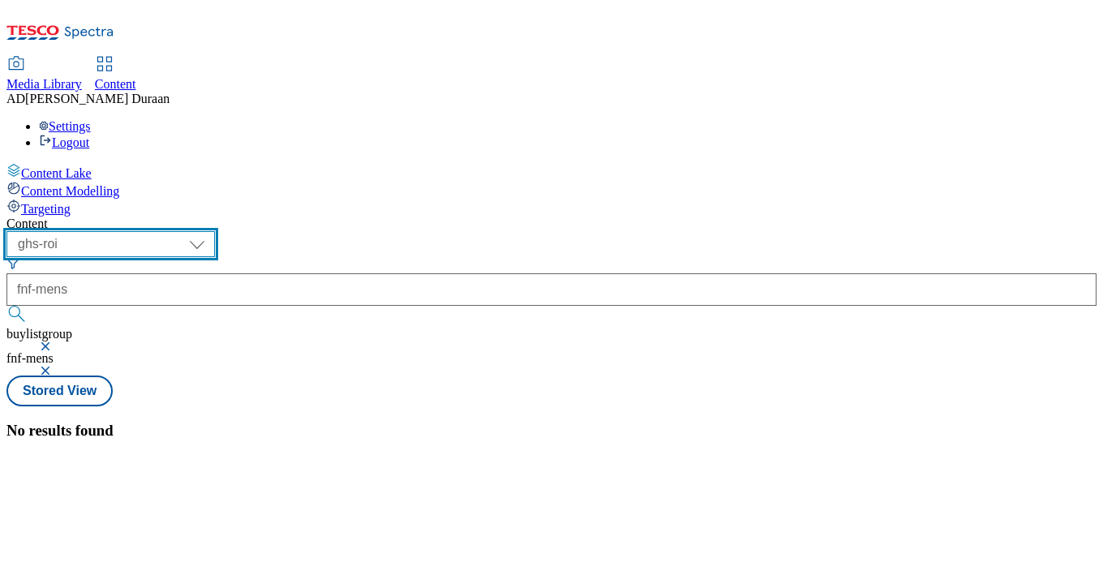
click at [215, 231] on select "ghs-roi ghs-[GEOGRAPHIC_DATA]" at bounding box center [110, 244] width 208 height 26
select select "ghs-[GEOGRAPHIC_DATA]"
click at [211, 231] on select "ghs-roi ghs-[GEOGRAPHIC_DATA]" at bounding box center [110, 244] width 208 height 26
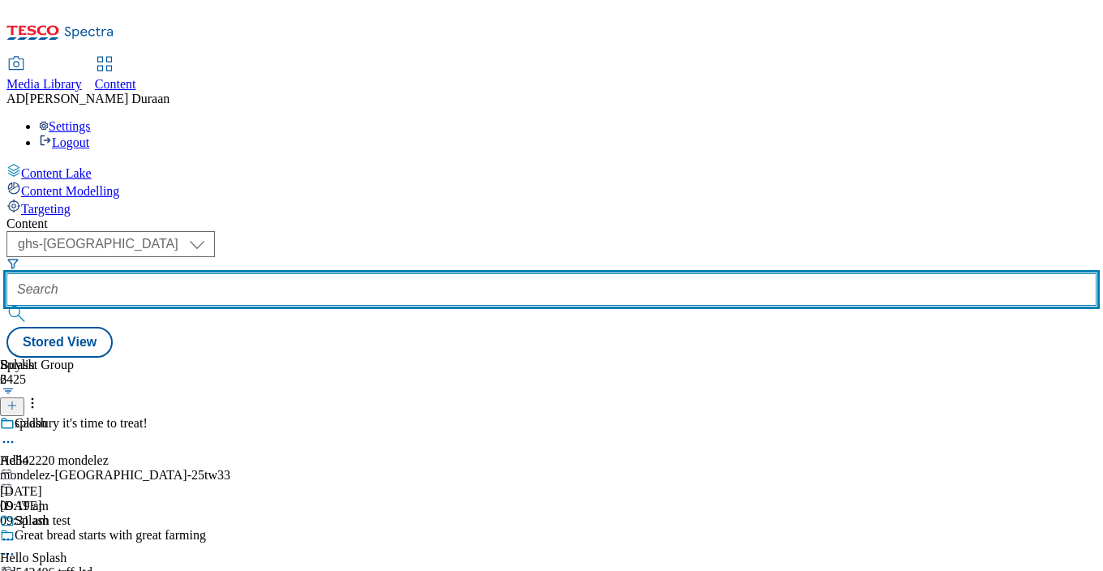
click at [401, 273] on input "text" at bounding box center [551, 289] width 1090 height 32
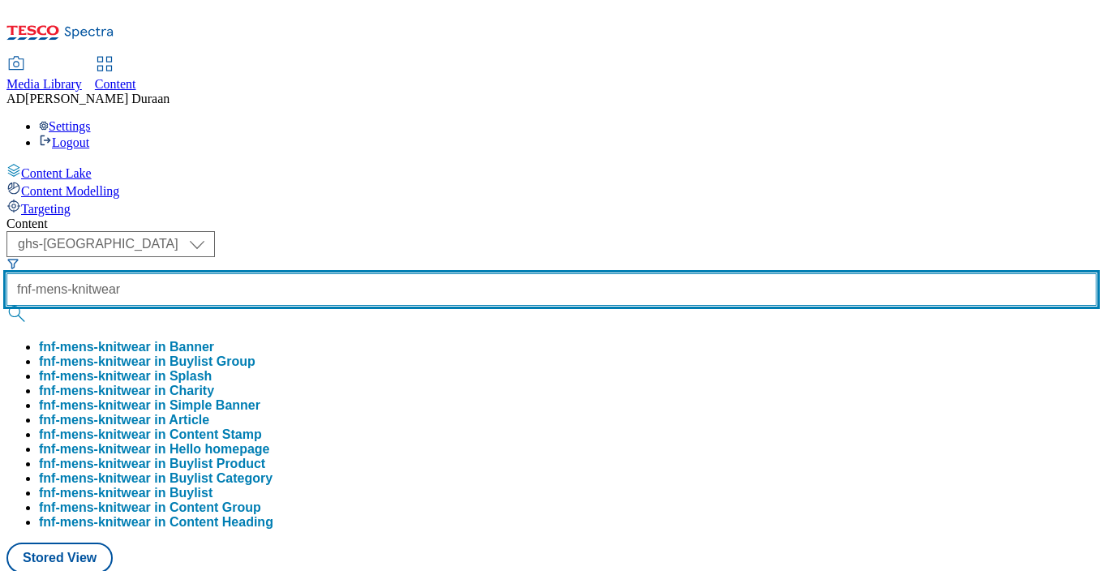
type input "fnf-mens-knitwear"
click at [6, 306] on button "submit" at bounding box center [17, 314] width 23 height 16
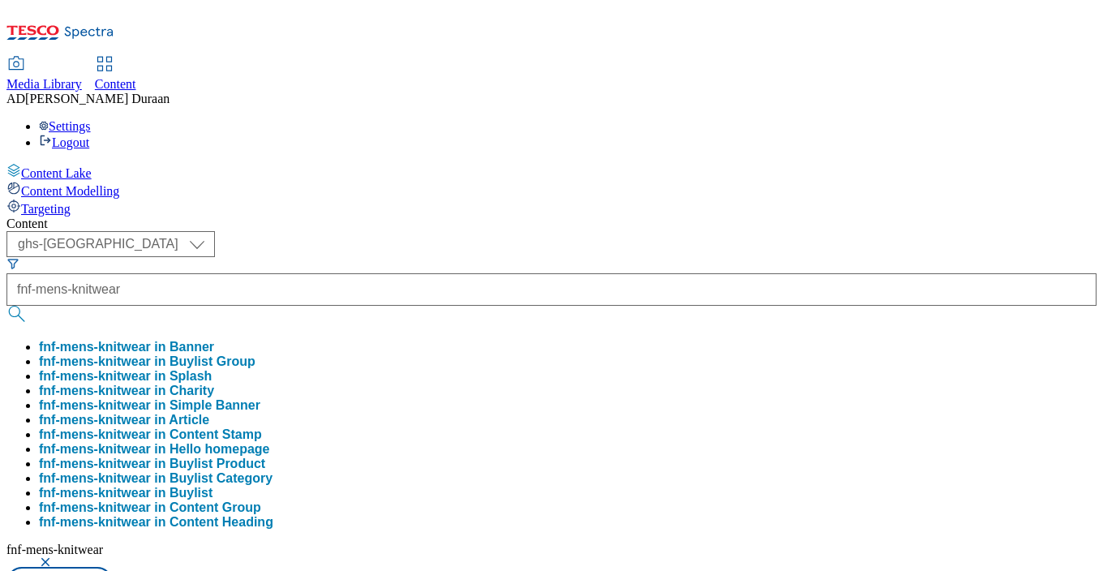
click at [796, 231] on div "( optional ) ghs-roi ghs-uk ghs-uk fnf-mens-knitwear fnf-mens-knitwear in Banne…" at bounding box center [551, 414] width 1090 height 366
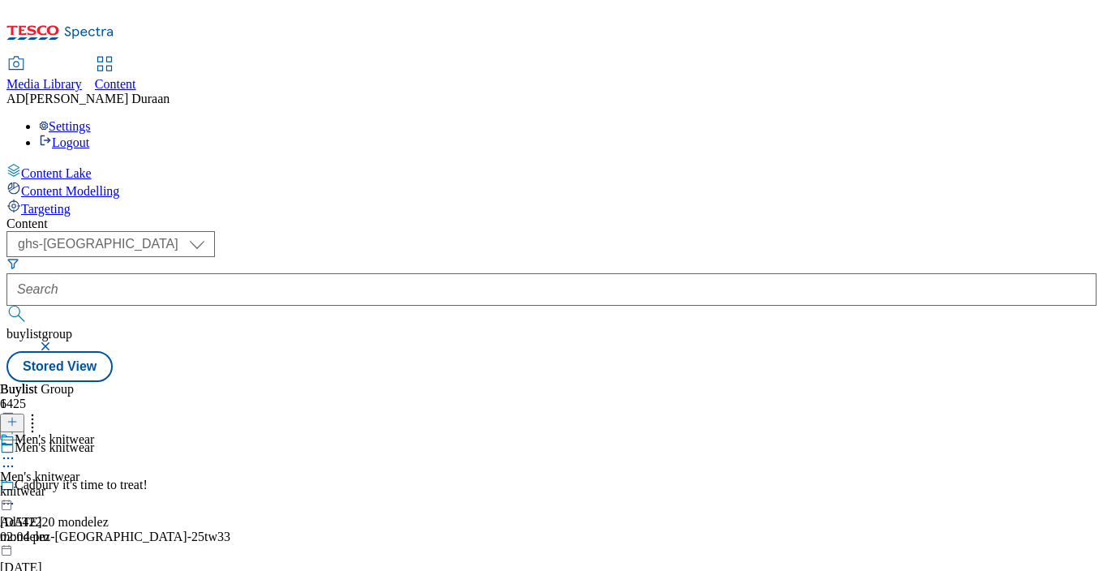
click at [94, 484] on div "knitwear" at bounding box center [47, 491] width 94 height 15
click at [16, 487] on icon at bounding box center [8, 495] width 16 height 16
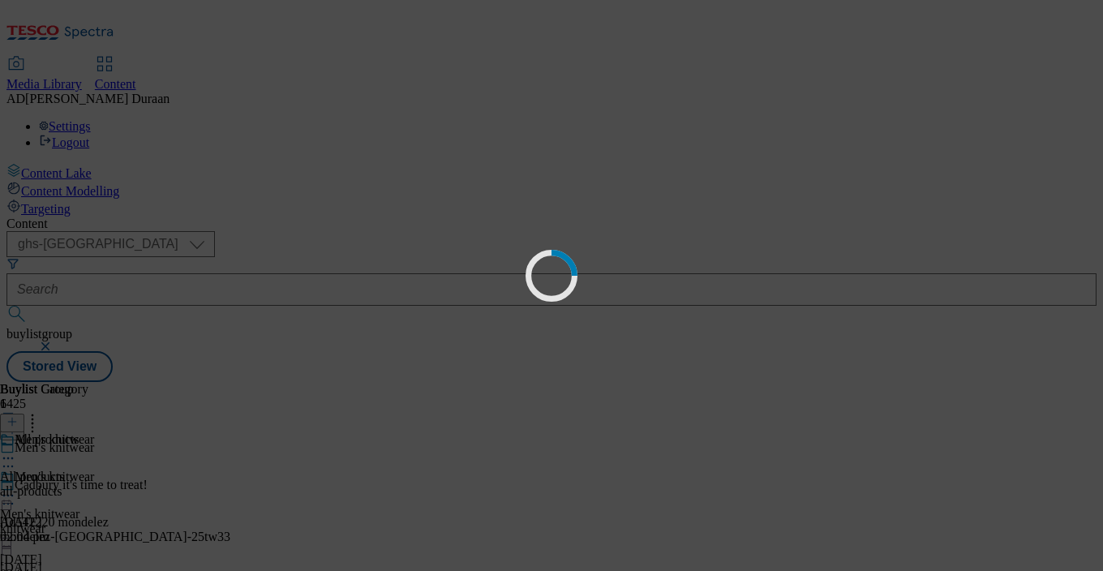
scroll to position [0, 0]
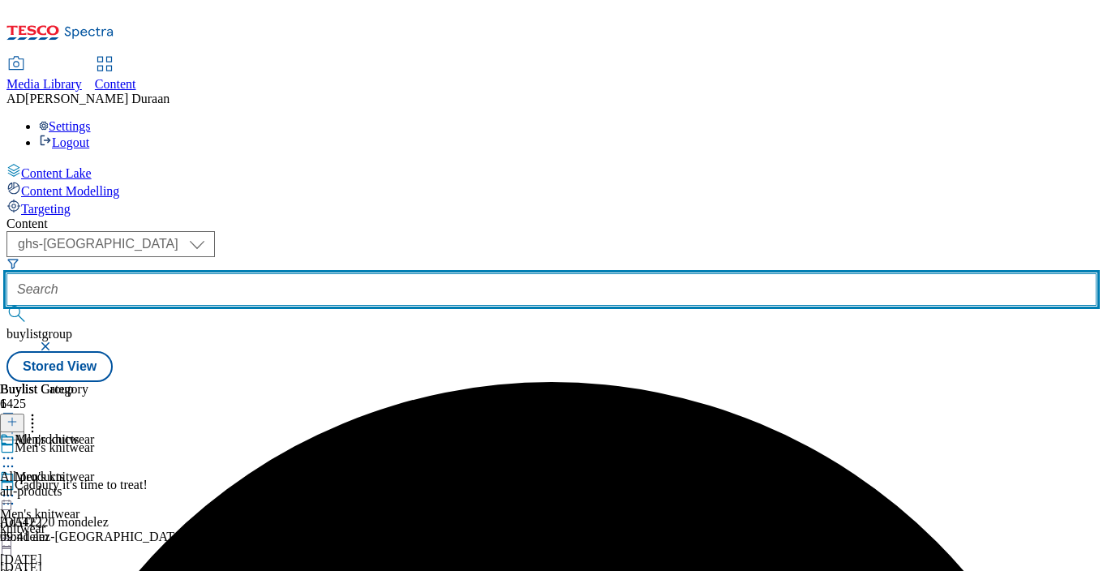
click at [401, 273] on input "text" at bounding box center [551, 289] width 1090 height 32
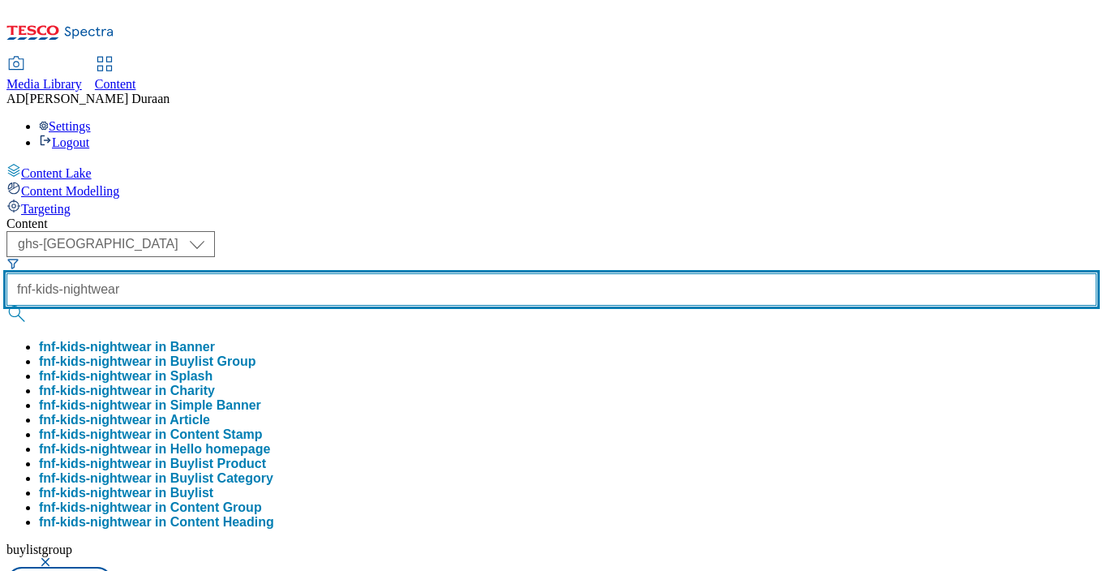
type input "fnf-kids-nightwear"
click at [6, 306] on button "submit" at bounding box center [17, 314] width 23 height 16
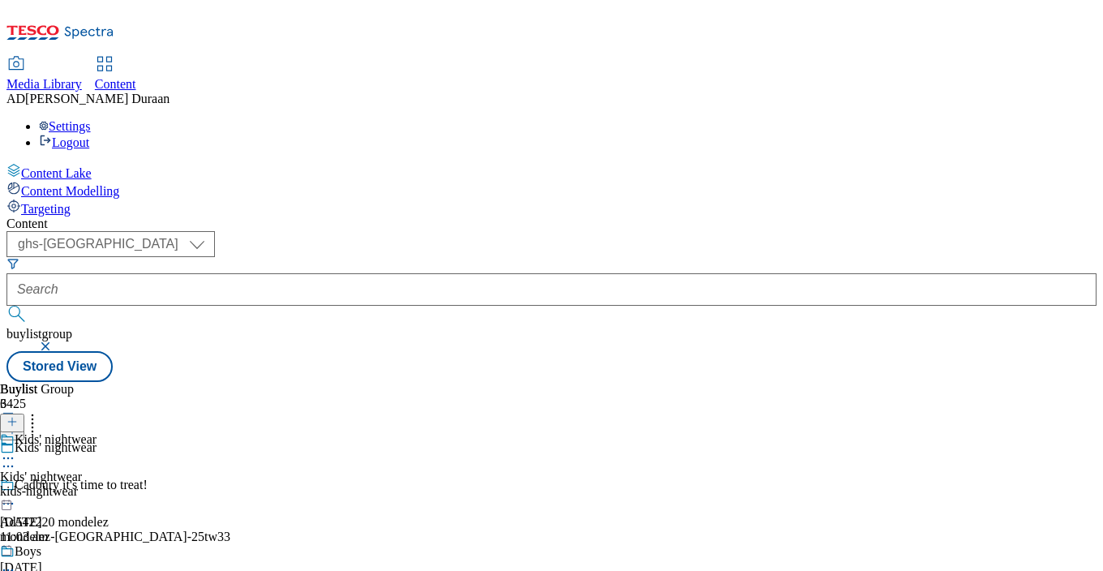
click at [16, 450] on icon at bounding box center [8, 458] width 16 height 16
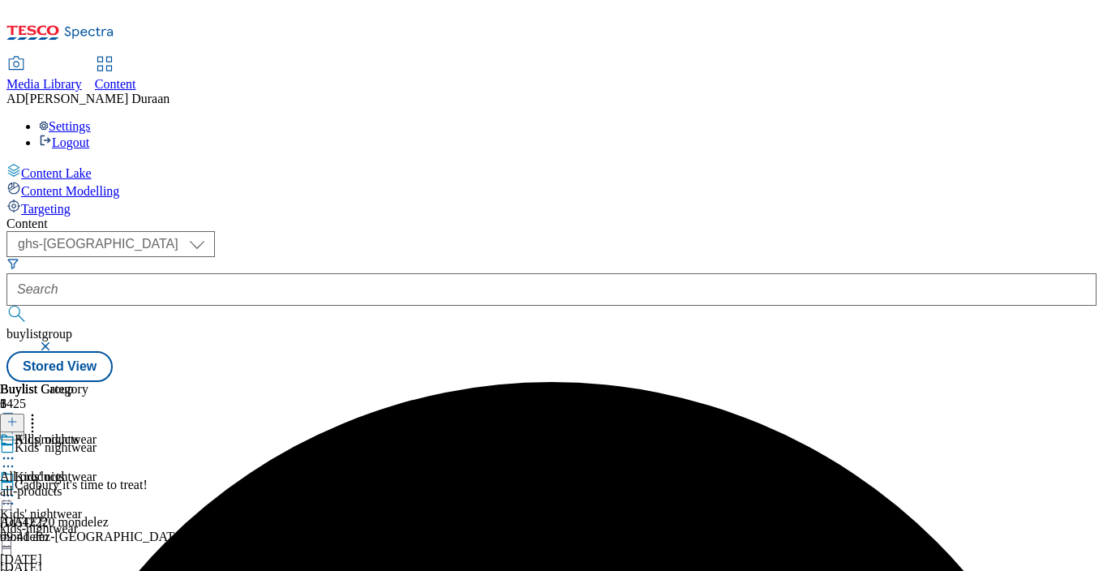
scroll to position [187, 0]
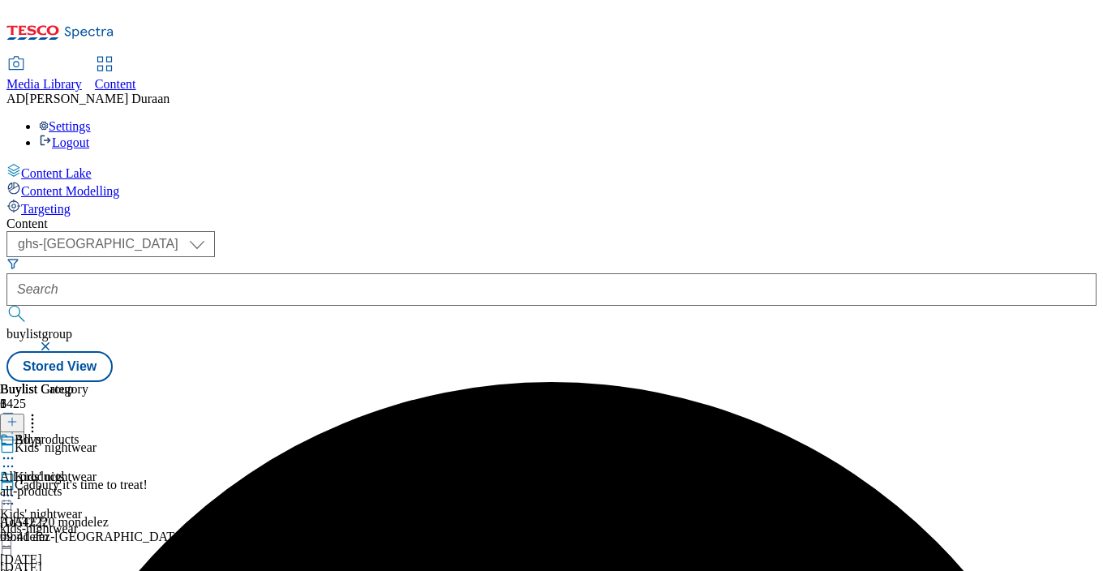
scroll to position [156, 0]
